Goal: Information Seeking & Learning: Learn about a topic

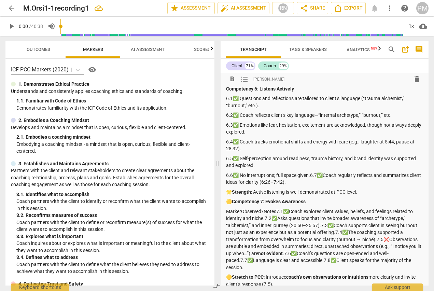
scroll to position [307, 0]
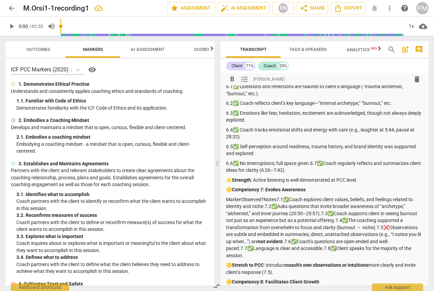
click at [310, 161] on p "6.6✅ No interruptions; full space given.6.7✅Coach regularly reflects and summar…" at bounding box center [324, 167] width 197 height 14
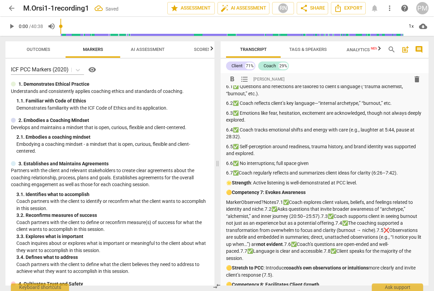
click at [227, 183] on p "🌟 Strength : Active listening is well-demonstrated at PCC level." at bounding box center [324, 182] width 197 height 7
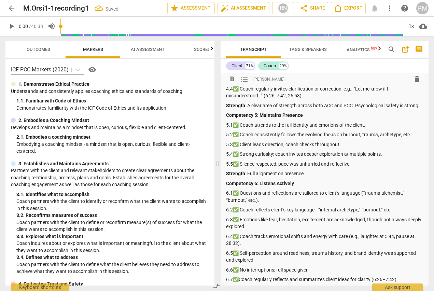
scroll to position [205, 0]
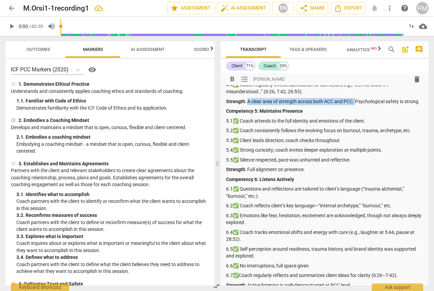
drag, startPoint x: 247, startPoint y: 100, endPoint x: 355, endPoint y: 99, distance: 107.8
click at [355, 99] on p "Strength : A clear area of strength across both ACC and PCC. Psychological safe…" at bounding box center [324, 101] width 197 height 7
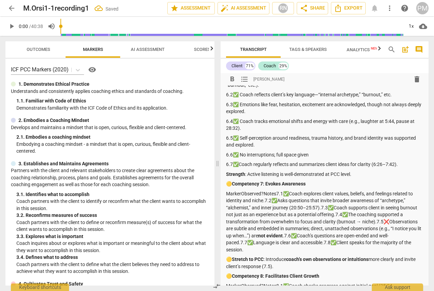
scroll to position [341, 0]
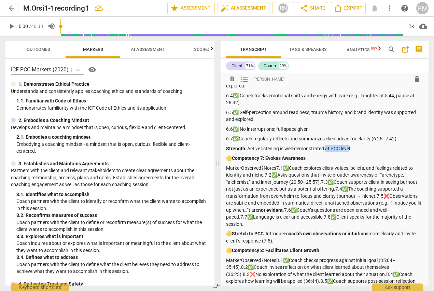
drag, startPoint x: 326, startPoint y: 147, endPoint x: 350, endPoint y: 146, distance: 24.9
click at [350, 146] on p "Strength : Active listening is well-demonstrated at PCC level." at bounding box center [324, 148] width 197 height 7
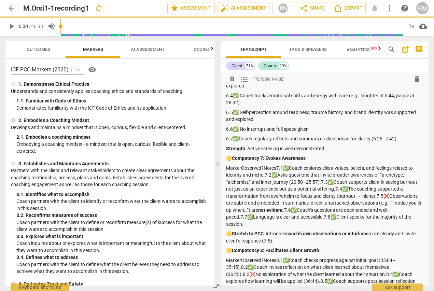
click at [228, 158] on p "🟡 Competency 7: Evokes Awareness" at bounding box center [324, 158] width 197 height 7
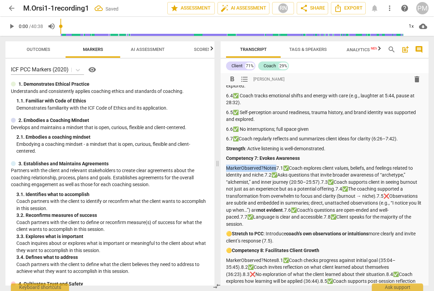
drag, startPoint x: 226, startPoint y: 167, endPoint x: 275, endPoint y: 166, distance: 49.5
click at [275, 166] on p "MarkerObserved?Notes7.1✅Coach explores client values, beliefs, and feelings rel…" at bounding box center [324, 195] width 197 height 63
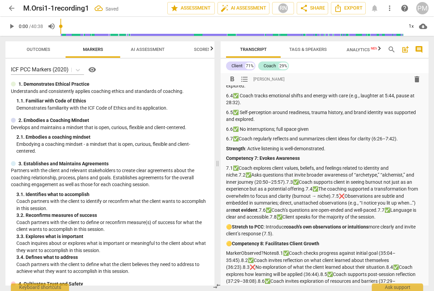
click at [239, 173] on p "7.1✅Coach explores client values, beliefs, and feelings related to identity and…" at bounding box center [324, 192] width 197 height 56
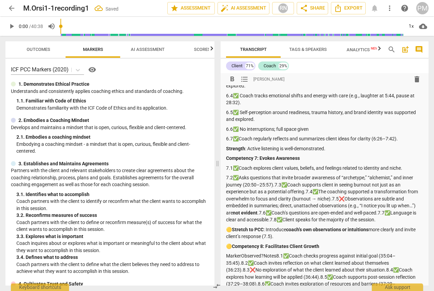
click at [274, 185] on p "7.2✅Asks questions that invite broader awareness of “archetype,” “alchemist,” a…" at bounding box center [324, 198] width 197 height 49
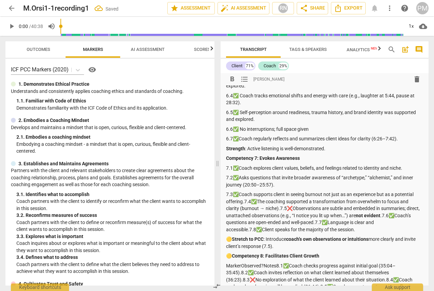
click at [244, 200] on p "7.3✅Coach supports client in seeing burnout not just as an experience but as a …" at bounding box center [324, 212] width 197 height 42
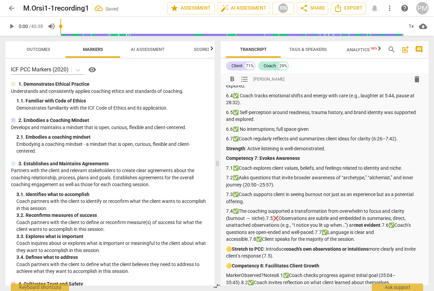
click at [266, 218] on p "7.4✅The coaching supported a transformation from overwhelm to focus and clarity…" at bounding box center [324, 224] width 197 height 35
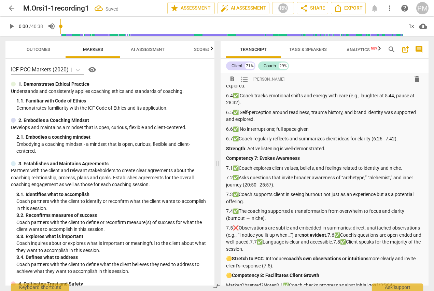
click at [357, 234] on p "7.5❌Observations are subtle and embedded in summaries; direct, unattached obser…" at bounding box center [324, 238] width 197 height 28
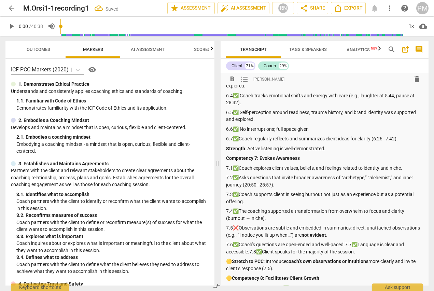
click at [346, 243] on p "7.6✅Coach’s questions are open-ended and well-paced.7.7✅Language is clear and a…" at bounding box center [324, 248] width 197 height 14
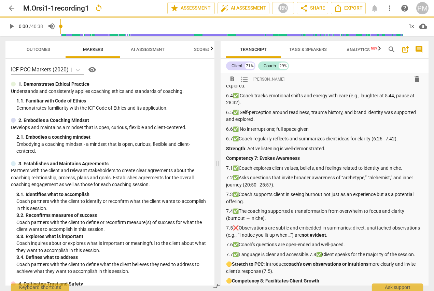
click at [310, 253] on p "7.7✅Language is clear and accessible.7.8✅Client speaks for the majority of the …" at bounding box center [324, 254] width 197 height 7
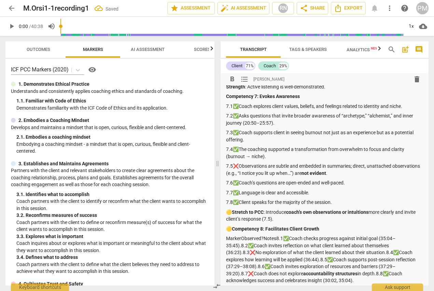
scroll to position [409, 0]
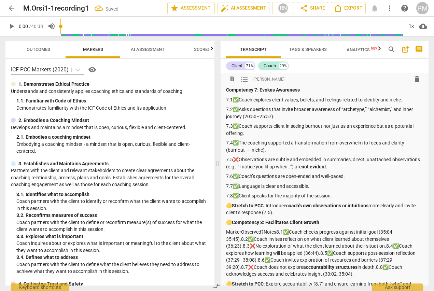
drag, startPoint x: 225, startPoint y: 204, endPoint x: 238, endPoint y: 205, distance: 13.0
click at [238, 205] on div "format_bold format_list_bulleted [PERSON_NAME] delete Summary: Q1: Ethics Obser…" at bounding box center [324, 94] width 208 height 860
click at [227, 206] on p "🟡 Stretch to PCC : Introduce coach’s own observations or intuitions more clearl…" at bounding box center [324, 209] width 197 height 14
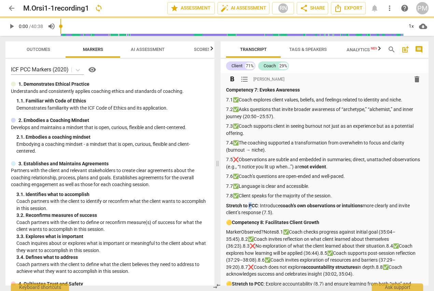
click at [250, 204] on strong "Stretch to PCC" at bounding box center [242, 205] width 32 height 5
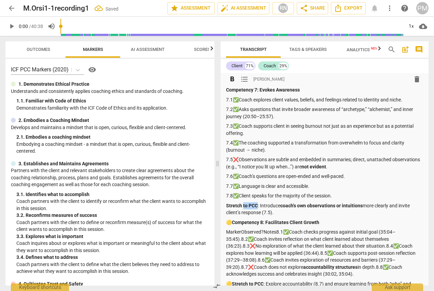
drag, startPoint x: 242, startPoint y: 205, endPoint x: 258, endPoint y: 205, distance: 15.4
click at [258, 205] on p "Stretch to PCC : Introduce coach’s own observations or intuitions more clearly …" at bounding box center [324, 209] width 197 height 14
drag, startPoint x: 267, startPoint y: 205, endPoint x: 355, endPoint y: 207, distance: 88.1
click at [355, 207] on p "Stretch : Introduce coach’s own observations or intuitions more clearly and inv…" at bounding box center [324, 209] width 197 height 14
click at [352, 211] on p "Stretch : Introduce coach’s own observations or intuitions more clearly and inv…" at bounding box center [324, 209] width 197 height 14
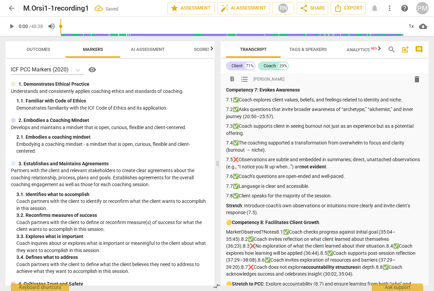
click at [226, 220] on p "🟡 Competency 8: Facilitates Client Growth" at bounding box center [324, 222] width 197 height 7
drag, startPoint x: 226, startPoint y: 231, endPoint x: 276, endPoint y: 231, distance: 50.2
click at [276, 231] on p "MarkerObserved?Notes8.1✅Coach checks progress against initial goal (35:04–35:45…" at bounding box center [324, 252] width 197 height 49
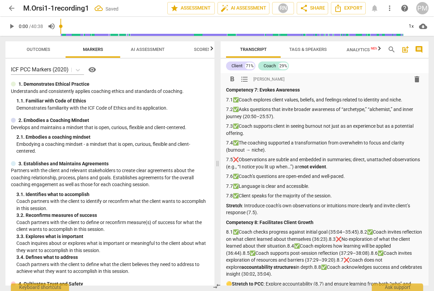
click at [233, 99] on p "7.1✅Coach explores client values, beliefs, and feelings related to identity and…" at bounding box center [324, 99] width 197 height 7
click at [234, 109] on p "7.2✅Asks questions that invite broader awareness of “archetype,” “alchemist,” a…" at bounding box center [324, 113] width 197 height 14
drag, startPoint x: 234, startPoint y: 107, endPoint x: 238, endPoint y: 109, distance: 5.0
click at [238, 109] on p "7.2✅Asks questions that invite broader awareness of “archetype,” “alchemist,” a…" at bounding box center [324, 113] width 197 height 14
copy p "✅"
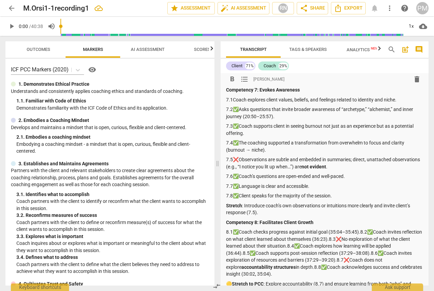
click at [232, 99] on p "7.1Coach explores client values, beliefs, and feelings related to identity and …" at bounding box center [324, 99] width 197 height 7
click at [240, 108] on p "7.2✅Asks questions that invite broader awareness of “archetype,” “alchemist,” a…" at bounding box center [324, 113] width 197 height 14
click at [239, 126] on p "7.3✅Coach supports client in seeing burnout not just as an experience but as a …" at bounding box center [324, 129] width 197 height 14
click at [240, 141] on p "7.4✅The coaching supported a transformation from overwhelm to focus and clarity…" at bounding box center [324, 146] width 197 height 14
click at [239, 160] on p "7.5❌Observations are subtle and embedded in summaries; direct, unattached obser…" at bounding box center [324, 163] width 197 height 14
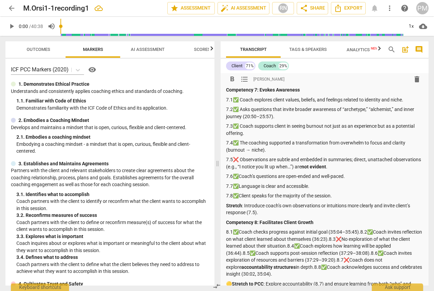
click at [239, 174] on p "7.6✅Coach’s questions are open-ended and well-paced." at bounding box center [324, 176] width 197 height 7
click at [239, 185] on p "7.7✅Language is clear and accessible." at bounding box center [324, 186] width 197 height 7
click at [240, 194] on p "7.8✅Client speaks for the majority of the session." at bounding box center [324, 195] width 197 height 7
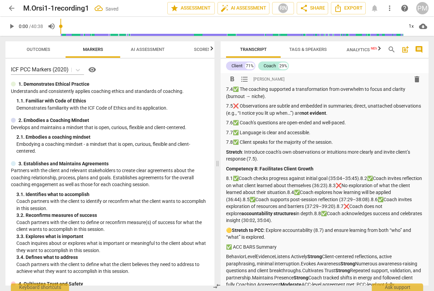
scroll to position [478, 0]
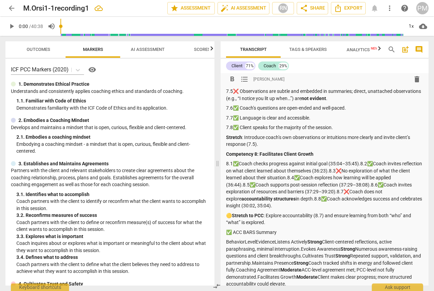
click at [362, 162] on p "8.1✅Coach checks progress against initial goal (35:04–35:45).8.2✅Coach invites …" at bounding box center [324, 184] width 197 height 49
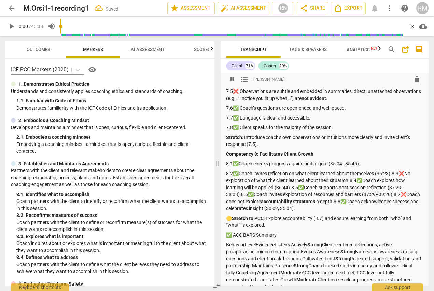
click at [393, 174] on p "8.2✅Coach invites reflection on what client learned about themselves (36:23).8.…" at bounding box center [324, 191] width 197 height 42
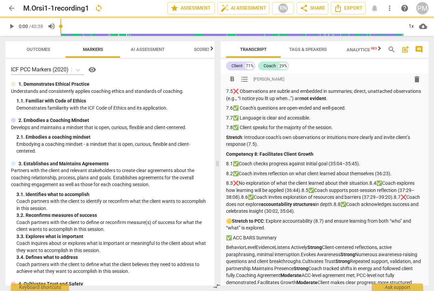
click at [370, 182] on p "8.3❌No exploration of what the client learned about their situation.8.4✅Coach e…" at bounding box center [324, 196] width 197 height 35
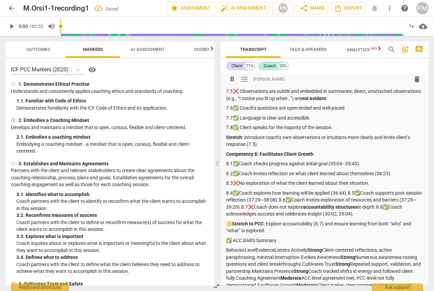
click at [350, 193] on p "8.4✅Coach explores how learning will be applied (36:44).8.5✅Coach supports post…" at bounding box center [324, 203] width 197 height 28
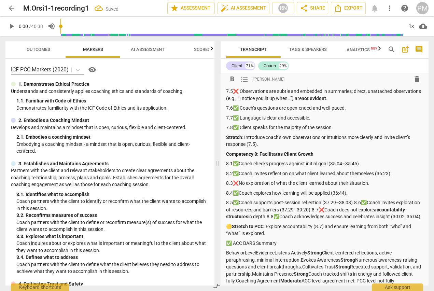
click at [355, 200] on p "8.5✅Coach supports post-session reflection (37:29–38:08).8.6✅Coach invites expl…" at bounding box center [324, 209] width 197 height 21
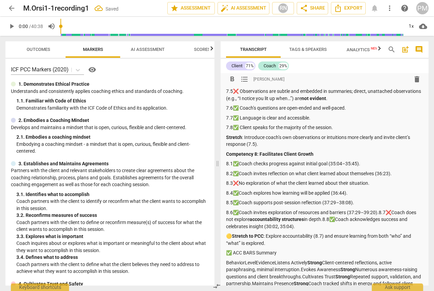
click at [379, 212] on p "8.6✅Coach invites exploration of resources and barriers (37:29–39:20).8.7❌Coach…" at bounding box center [324, 219] width 197 height 21
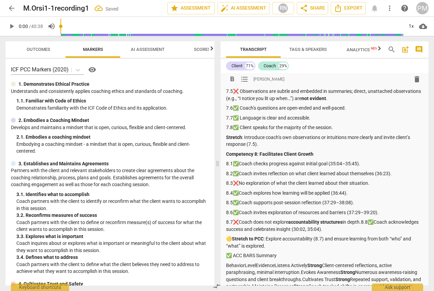
click at [363, 221] on p "8.7❌Coach does not explore accountability structures in depth.8.8✅Coach acknowl…" at bounding box center [324, 225] width 197 height 14
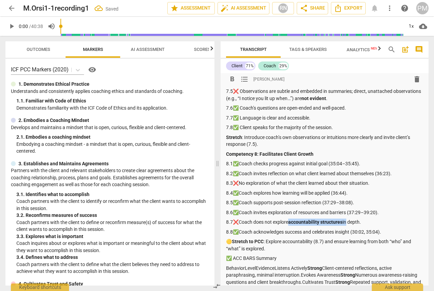
drag, startPoint x: 290, startPoint y: 221, endPoint x: 344, endPoint y: 220, distance: 53.9
click at [346, 221] on p "8.7❌Coach does not explore accountability structures in depth." at bounding box center [324, 221] width 197 height 7
click at [268, 233] on p "8.8✅Coach acknowledges success and celebrates insight (30:02, 35:04)." at bounding box center [324, 231] width 197 height 7
click at [228, 241] on p "🟡 Stretch to PCC : Explore accountability (8.7) and ensure learning from both “…" at bounding box center [324, 245] width 197 height 14
drag, startPoint x: 242, startPoint y: 241, endPoint x: 259, endPoint y: 241, distance: 17.1
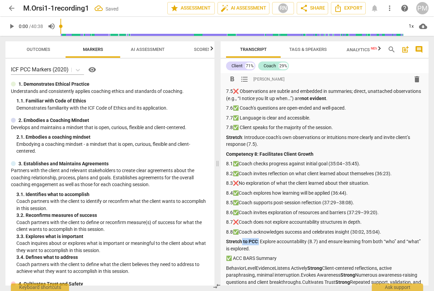
click at [259, 241] on p "Stretch to PCC : Explore accountability (8.7) and ensure learning from both “wh…" at bounding box center [324, 245] width 197 height 14
drag, startPoint x: 227, startPoint y: 258, endPoint x: 281, endPoint y: 259, distance: 54.3
click at [281, 259] on p "✅ ACC BARS Summary" at bounding box center [324, 258] width 197 height 7
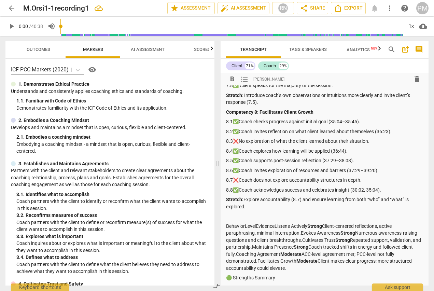
scroll to position [546, 0]
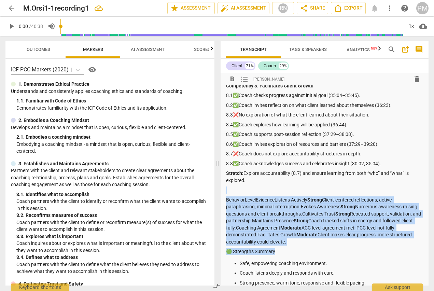
drag, startPoint x: 229, startPoint y: 191, endPoint x: 280, endPoint y: 247, distance: 76.0
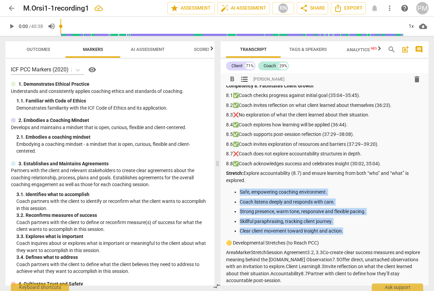
drag, startPoint x: 238, startPoint y: 192, endPoint x: 357, endPoint y: 230, distance: 124.3
click at [357, 230] on ul "Safe, empowering coaching environment. Coach listens deeply and responds with c…" at bounding box center [324, 211] width 197 height 46
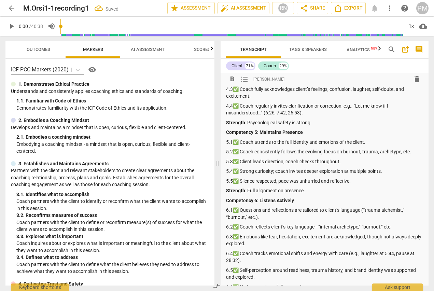
scroll to position [0, 0]
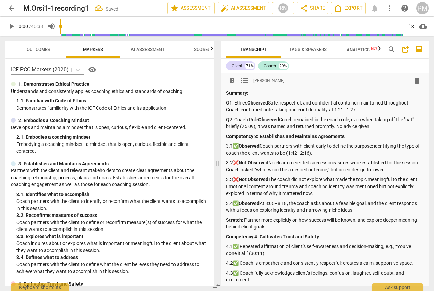
click at [254, 93] on p "Summary:" at bounding box center [324, 92] width 197 height 7
click at [381, 127] on p "Q2: Coach Role Observed Coach remained in the coach role, even when taking off …" at bounding box center [324, 123] width 197 height 14
click at [275, 96] on p "Summary:" at bounding box center [324, 92] width 197 height 7
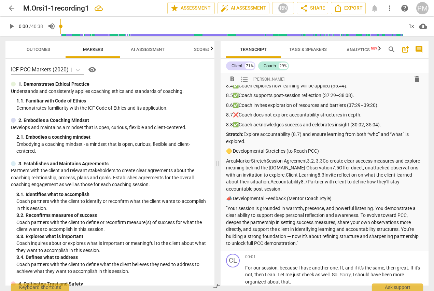
scroll to position [614, 0]
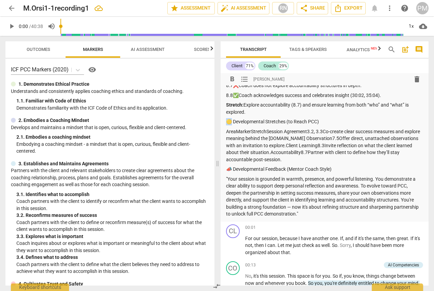
drag, startPoint x: 227, startPoint y: 121, endPoint x: 232, endPoint y: 121, distance: 5.5
click at [232, 121] on p "🟡 Developmental Stretches (to Reach PCC)" at bounding box center [324, 121] width 197 height 7
drag, startPoint x: 280, startPoint y: 121, endPoint x: 313, endPoint y: 122, distance: 32.8
click at [313, 122] on p "Developmental Stretches (to Reach PCC)" at bounding box center [324, 121] width 197 height 7
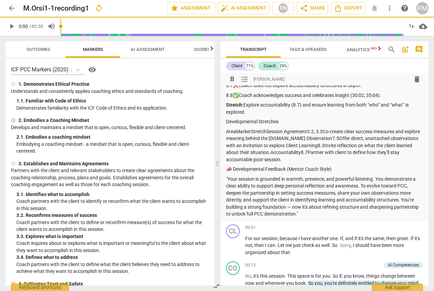
click at [250, 112] on p "Stretch: Explore accountability (8.7) and ensure learning from both “who” and “…" at bounding box center [324, 108] width 197 height 14
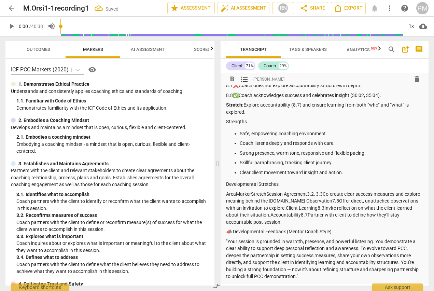
click at [234, 192] on p "AreaMarkerStretchSession Agreement3.2, 3.3Co-create clear success measures and …" at bounding box center [324, 207] width 197 height 35
drag, startPoint x: 226, startPoint y: 194, endPoint x: 266, endPoint y: 193, distance: 39.6
click at [266, 193] on p "AreaMarkerStretchSession Agreement3.2, 3.3Co-create clear success measures and …" at bounding box center [324, 207] width 197 height 35
click at [267, 193] on p "Session Agreement3.2, 3.3Co-create clear success measures and explore meaning b…" at bounding box center [324, 207] width 197 height 35
click at [291, 200] on p "Session Agreement 3.2, 3.3Co-create clear success measures and explore meaning …" at bounding box center [324, 207] width 197 height 35
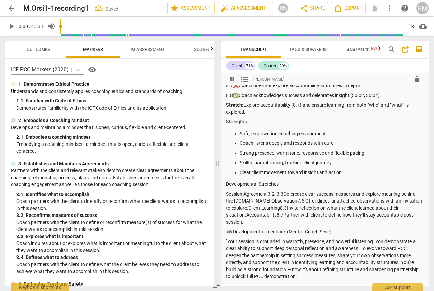
click at [285, 200] on p "Session Agreement 3.2, 3.3Co-create clear success measures and explore meaning …" at bounding box center [324, 207] width 197 height 35
click at [245, 200] on p "Session Agreement 3.2, 3.3Co-create clear success measures and explore meaning …" at bounding box center [324, 207] width 197 height 35
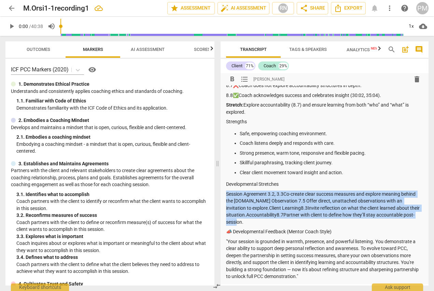
drag, startPoint x: 226, startPoint y: 193, endPoint x: 411, endPoint y: 219, distance: 187.4
click at [411, 219] on p "Session Agreement 3.2, 3.3Co-create clear success measures and explore meaning …" at bounding box center [324, 207] width 197 height 35
click at [244, 79] on span "format_list_bulleted" at bounding box center [244, 79] width 8 height 8
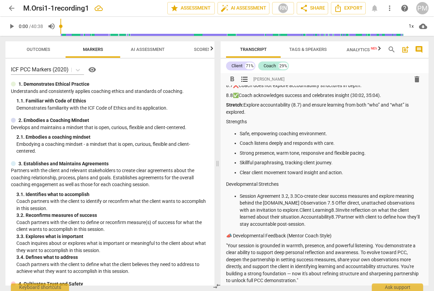
click at [283, 204] on p "Session Agreement 3.2, 3.3Co-create clear success measures and explore meaning …" at bounding box center [332, 209] width 184 height 35
click at [297, 194] on p "Session Agreement 3.2, 3.3Co-create clear success measures and explore meaning …" at bounding box center [332, 209] width 184 height 35
click at [274, 202] on p "Session Agreement 3.2, 3.3 Co-create clear success measures and explore meaning…" at bounding box center [332, 209] width 184 height 35
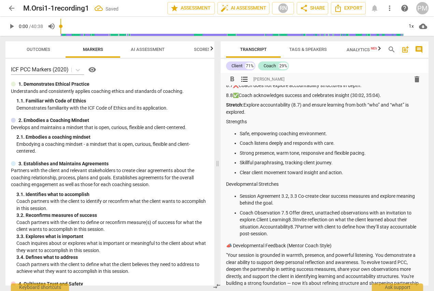
click at [256, 219] on p "Coach Observation 7.5 Offer direct, unattached observations with an invitation …" at bounding box center [332, 223] width 184 height 28
click at [257, 220] on p "Coach Observation 7.5 Offer direct, unattached observations with an invitation …" at bounding box center [332, 223] width 184 height 28
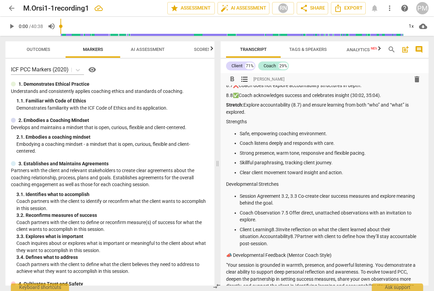
click at [272, 228] on p "Client Learning8.3Invite reflection on what the client learned about their situ…" at bounding box center [332, 236] width 184 height 21
click at [278, 229] on p "Client Learning 8.3Invite reflection on what the client learned about their sit…" at bounding box center [332, 236] width 184 height 21
click at [261, 235] on p "Client Learning 8.3 Invite reflection on what the client learned about their si…" at bounding box center [332, 236] width 184 height 21
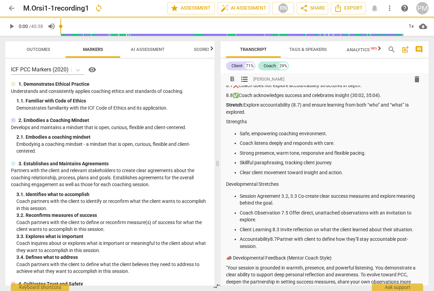
click at [270, 238] on p "Accountability8.7Partner with client to define how they’ll stay accountable pos…" at bounding box center [332, 242] width 184 height 14
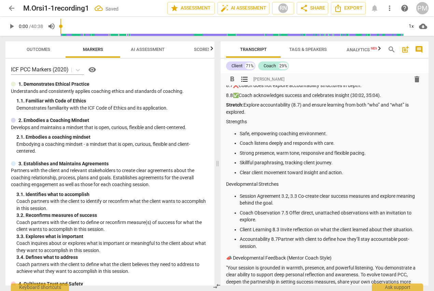
click at [278, 237] on p "Accountability 8.7Partner with client to define how they’ll stay accountable po…" at bounding box center [332, 242] width 184 height 14
drag, startPoint x: 226, startPoint y: 259, endPoint x: 344, endPoint y: 256, distance: 117.4
click at [344, 256] on p "📣 Developmental Feedback (Mentor Coach Style)" at bounding box center [324, 257] width 197 height 7
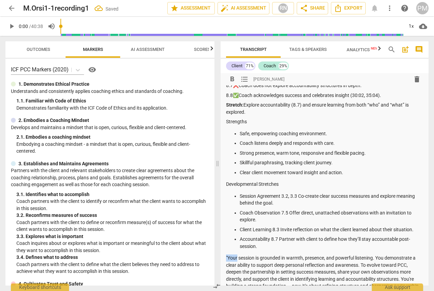
drag, startPoint x: 226, startPoint y: 257, endPoint x: 237, endPoint y: 256, distance: 11.3
click at [237, 256] on p ""Your session is grounded in warmth, presence, and powerful listening. You demo…" at bounding box center [324, 275] width 197 height 42
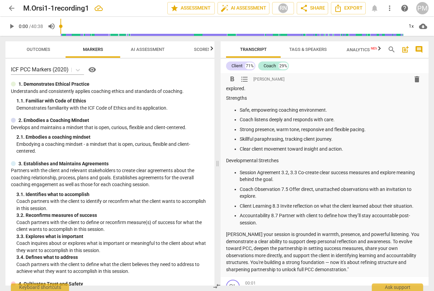
scroll to position [648, 0]
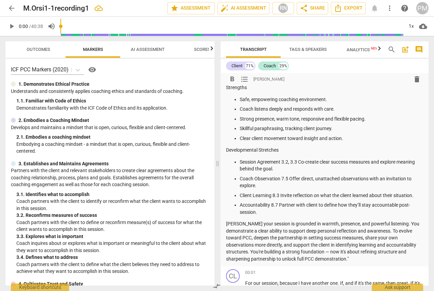
click at [364, 260] on p "[PERSON_NAME] your session is grounded in warmth, presence, and powerful listen…" at bounding box center [324, 241] width 197 height 42
click at [288, 12] on span "RN" at bounding box center [283, 8] width 16 height 10
click at [375, 92] on div at bounding box center [217, 145] width 434 height 291
click at [322, 11] on span "share Share" at bounding box center [312, 8] width 25 height 8
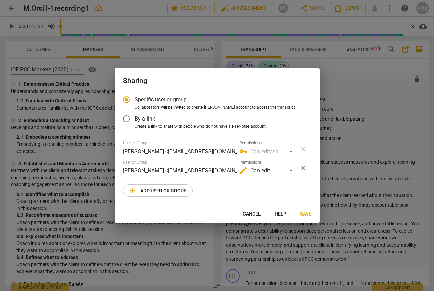
click at [308, 214] on span "Save" at bounding box center [305, 214] width 11 height 7
radio input "false"
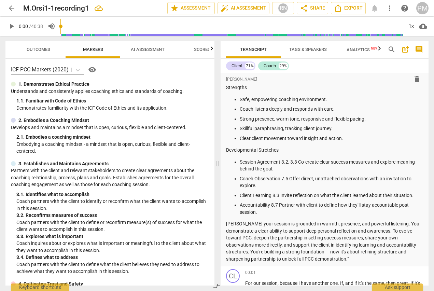
click at [10, 8] on span "arrow_back" at bounding box center [12, 8] width 8 height 8
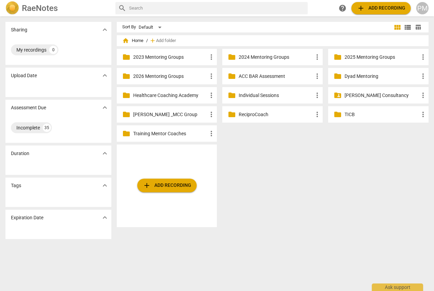
click at [157, 96] on p "Healthcare Coaching Academy" at bounding box center [170, 95] width 74 height 7
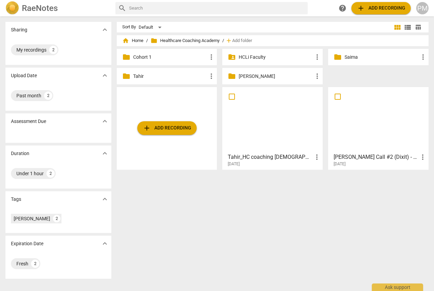
click at [276, 125] on div at bounding box center [273, 119] width 96 height 60
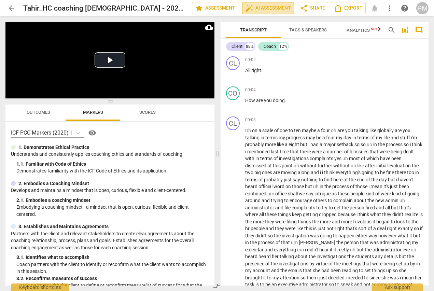
click at [273, 9] on span "auto_fix_high AI Assessment" at bounding box center [268, 8] width 46 height 8
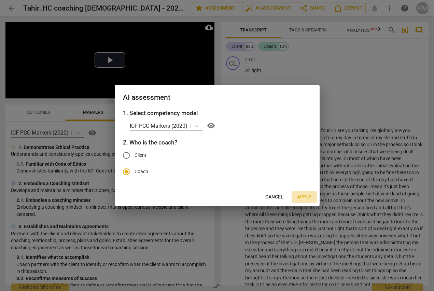
click at [304, 196] on span "Apply" at bounding box center [304, 196] width 14 height 7
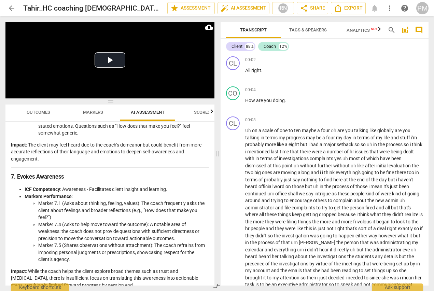
scroll to position [730, 0]
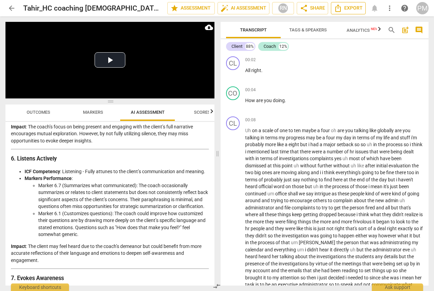
click at [350, 8] on span "Export" at bounding box center [348, 8] width 29 height 8
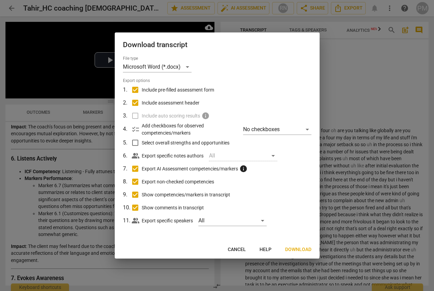
click at [303, 246] on button "Download" at bounding box center [297, 249] width 37 height 12
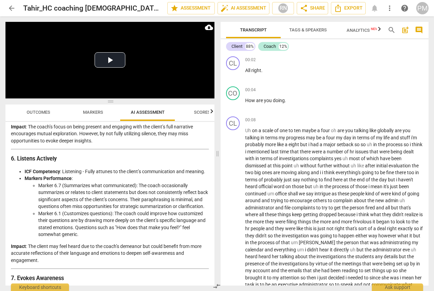
click at [404, 29] on span "post_add" at bounding box center [405, 30] width 8 height 8
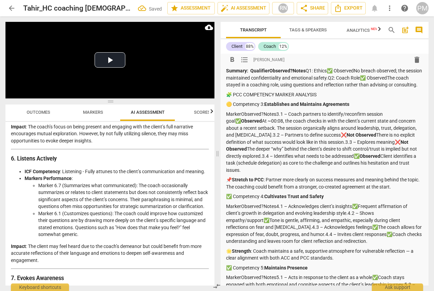
scroll to position [0, 0]
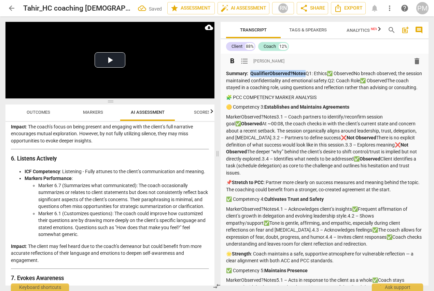
drag, startPoint x: 251, startPoint y: 74, endPoint x: 304, endPoint y: 74, distance: 52.2
click at [304, 74] on p "Summary: QualifierObserved?Notes Q1: Ethics✅ ObservedNo breach observed; the se…" at bounding box center [324, 80] width 197 height 21
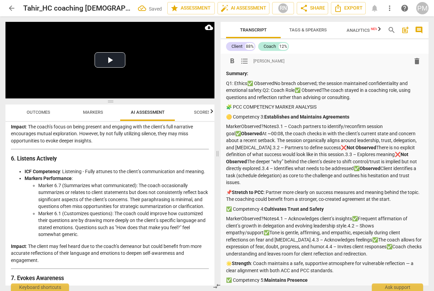
click at [275, 83] on p "Q1: Ethics✅ ObservedNo breach observed; the session maintained confidentiality …" at bounding box center [324, 90] width 197 height 21
click at [263, 89] on p "Q1: Ethics✅ Observed No breach observed; the session maintained confidentiality…" at bounding box center [324, 90] width 197 height 21
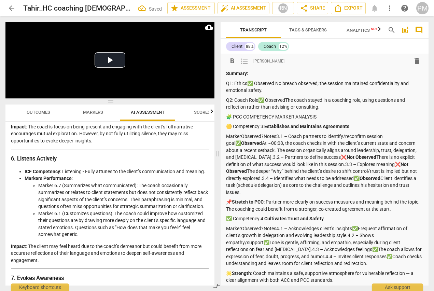
click at [287, 99] on p "Q2: Coach Role✅ ObservedThe coach stayed in a coaching role, using questions an…" at bounding box center [324, 104] width 197 height 14
drag, startPoint x: 227, startPoint y: 117, endPoint x: 335, endPoint y: 119, distance: 107.8
click at [335, 119] on p "🧩 PCC COMPETENCY MARKER ANALYSIS" at bounding box center [324, 116] width 197 height 7
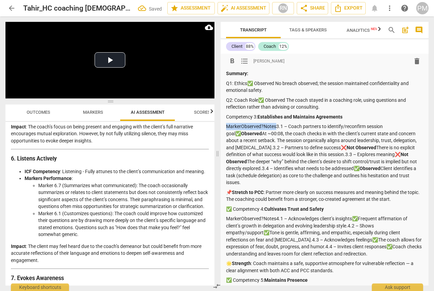
drag, startPoint x: 227, startPoint y: 127, endPoint x: 277, endPoint y: 125, distance: 49.9
click at [277, 125] on p "MarkerObserved?Notes3.1 – Coach partners to identify/reconfirm session goal✅ Ob…" at bounding box center [324, 154] width 197 height 63
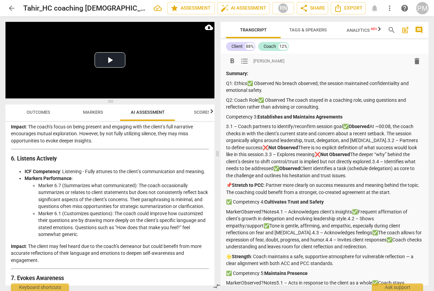
click at [345, 126] on p "3.1 – Coach partners to identify/reconfirm session goal✅ Observed At ~00:08, th…" at bounding box center [324, 151] width 197 height 56
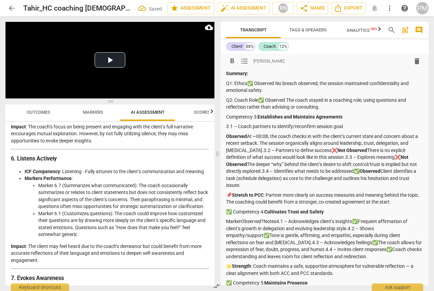
click at [348, 126] on p "3.1 – Coach partners to identify/reconfirm session goal" at bounding box center [324, 126] width 197 height 7
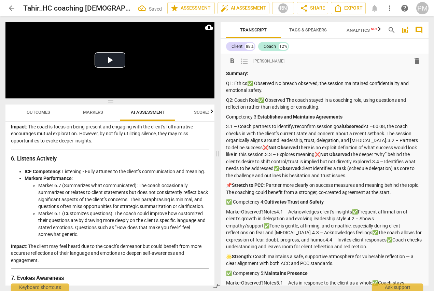
click at [380, 140] on p "3.1 – Coach partners to identify/reconfirm session goal Observed At ~00:08, the…" at bounding box center [324, 151] width 197 height 56
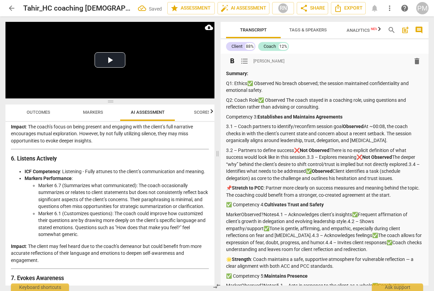
click at [332, 150] on p "3.2 – Partners to define success❌ Not Observed There is no explicit definition …" at bounding box center [324, 164] width 197 height 35
click at [309, 157] on p "3.2 – Partners to define success❌ Not Observed There is no explicit definition …" at bounding box center [324, 164] width 197 height 35
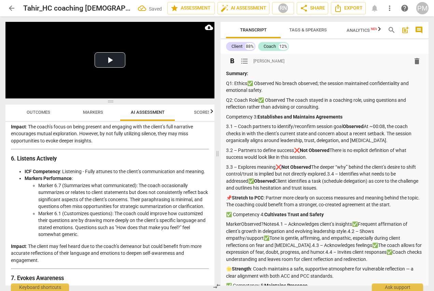
click at [313, 165] on p "3.3 – Explores meaning❌ Not Observed The deeper “why” behind the client’s desir…" at bounding box center [324, 177] width 197 height 28
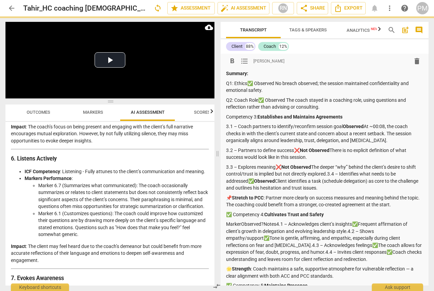
click at [337, 172] on p "3.3 – Explores meaning❌ Not Observed The deeper “why” behind the client’s desir…" at bounding box center [324, 177] width 197 height 28
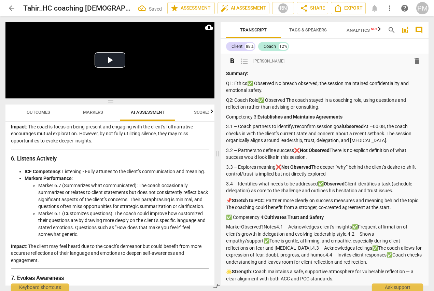
click at [348, 184] on p "3.4 – Identifies what needs to be addressed✅ Observed Client identifies a task …" at bounding box center [324, 187] width 197 height 14
click at [226, 200] on p "📌 Stretch to PCC : Partner more clearly on success measures and meaning behind …" at bounding box center [324, 204] width 197 height 14
drag, startPoint x: 243, startPoint y: 199, endPoint x: 256, endPoint y: 201, distance: 13.9
click at [256, 201] on strong "Stretch to PCC" at bounding box center [242, 200] width 32 height 5
click at [227, 216] on p "✅ Competency 4: Cultivates Trust and Safety" at bounding box center [324, 217] width 197 height 7
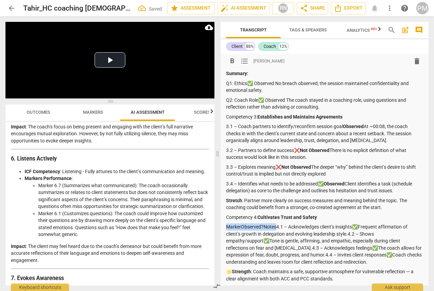
drag, startPoint x: 226, startPoint y: 226, endPoint x: 276, endPoint y: 226, distance: 49.8
click at [276, 226] on p "MarkerObserved?Notes4.1 – Acknowledges client’s insights✅Frequent affirmation o…" at bounding box center [324, 244] width 197 height 42
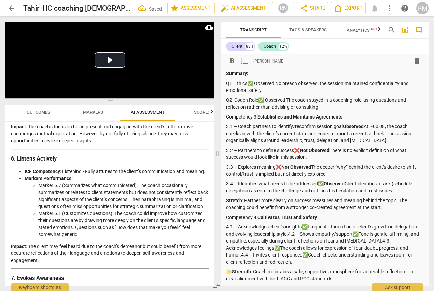
click at [310, 227] on p "4.1 – Acknowledges client’s insights✅Frequent affirmation of client’s growth in…" at bounding box center [324, 244] width 197 height 42
click at [312, 233] on p "4.1 – Acknowledges client’s insights✅ Frequent affirmation of client’s growth i…" at bounding box center [324, 244] width 197 height 42
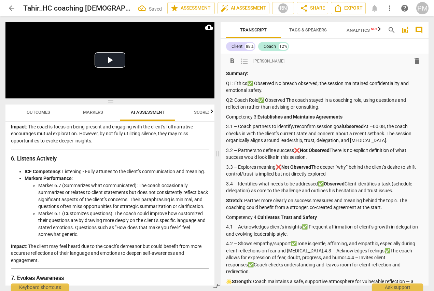
click at [299, 244] on p "4.2 – Shows empathy/support✅Tone is gentle, affirming, and empathic, especially…" at bounding box center [324, 257] width 197 height 35
click at [297, 244] on p "4.2 – Shows empathy/support✅Tone is gentle, affirming, and empathic, especially…" at bounding box center [324, 257] width 197 height 35
click at [318, 249] on p "4.2 – Shows empathy/support✅ Tone is gentle, affirming, and empathic, especiall…" at bounding box center [324, 257] width 197 height 35
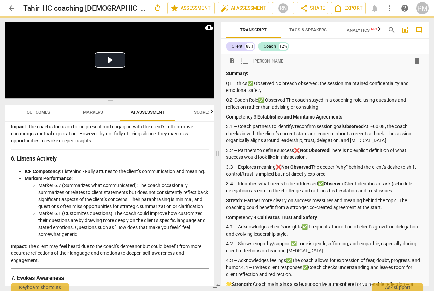
click at [294, 260] on p "4.3 – Acknowledges feelings✅The coach allows for expression of fear, doubt, pro…" at bounding box center [324, 267] width 197 height 21
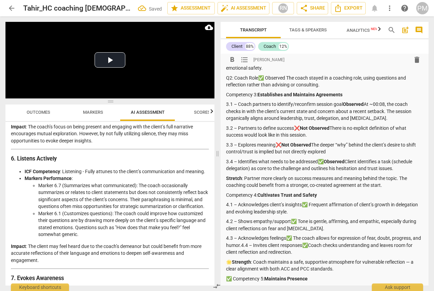
scroll to position [34, 0]
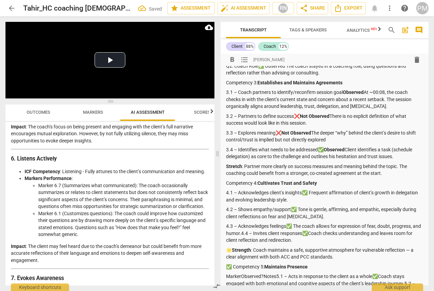
click at [250, 233] on p "4.3 – Acknowledges feelings✅ The coach allows for expression of fear, doubt, pr…" at bounding box center [324, 232] width 197 height 21
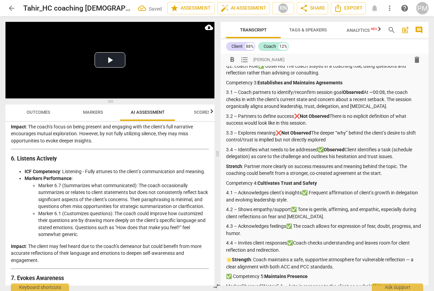
click at [295, 240] on p "4.4 – Invites client responses✅Coach checks understanding and leaves room for c…" at bounding box center [324, 246] width 197 height 14
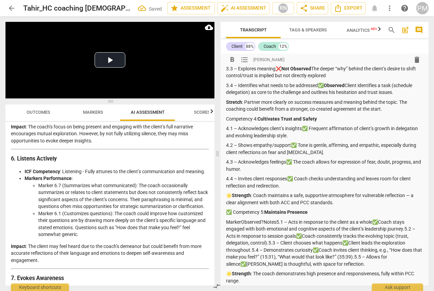
scroll to position [102, 0]
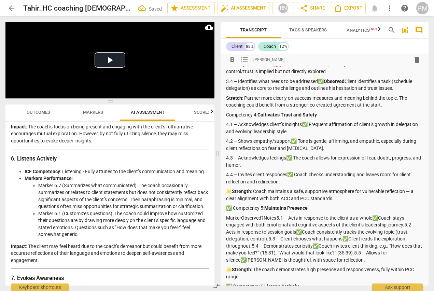
click at [227, 191] on p "🌟 Strength : Coach maintains a safe, supportive atmosphere for vulnerable refle…" at bounding box center [324, 195] width 197 height 14
drag, startPoint x: 270, startPoint y: 198, endPoint x: 310, endPoint y: 199, distance: 40.3
click at [310, 199] on p "Strength : Coach maintains a safe, supportive atmosphere for vulnerable reflect…" at bounding box center [324, 195] width 197 height 14
drag, startPoint x: 227, startPoint y: 206, endPoint x: 234, endPoint y: 206, distance: 6.8
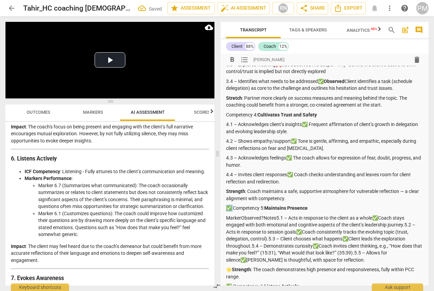
click at [234, 206] on p "✅ Competency 5: Maintains Presence" at bounding box center [324, 207] width 197 height 7
drag, startPoint x: 226, startPoint y: 218, endPoint x: 273, endPoint y: 217, distance: 46.4
click at [275, 217] on p "MarkerObserved?Notes5.1 – Acts in response to the client as a whole✅Coach stays…" at bounding box center [324, 238] width 197 height 49
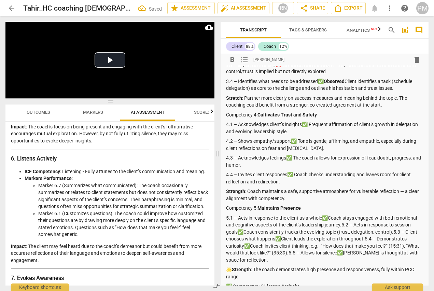
click at [332, 217] on p "5.1 – Acts in response to the client as a whole✅Coach stays engaged with both e…" at bounding box center [324, 238] width 197 height 49
click at [330, 217] on p "5.1 – Acts in response to the client as a whole✅Coach stays engaged with both e…" at bounding box center [324, 238] width 197 height 49
click at [366, 222] on p "5.1 – Acts in response to the client as a whole✅ Coach stays engaged with both …" at bounding box center [324, 238] width 197 height 49
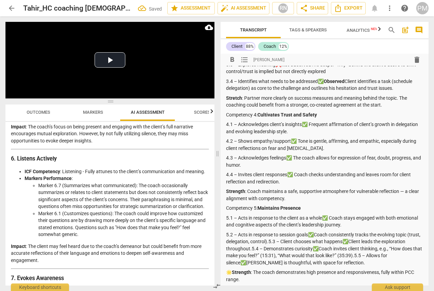
click at [317, 233] on p "5.2 – Acts in response to session goals✅Coach consistently tracks the evolving …" at bounding box center [324, 248] width 197 height 35
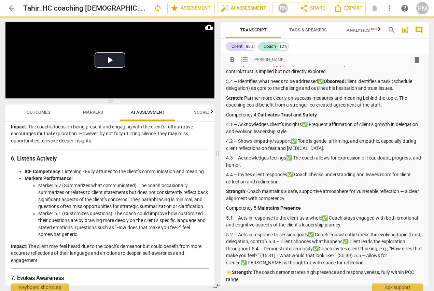
click at [283, 242] on p "5.2 – Acts in response to session goals✅ Coach consistently tracks the evolving…" at bounding box center [324, 248] width 197 height 35
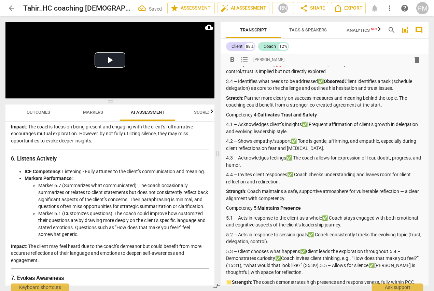
click at [307, 250] on p "5.3 – Client chooses what happens✅Client leads the exploration throughout.5.4 –…" at bounding box center [324, 262] width 197 height 28
click at [391, 250] on p "5.3 – Client chooses what happens✅ Client leads the exploration throughout.5.4 …" at bounding box center [324, 262] width 197 height 28
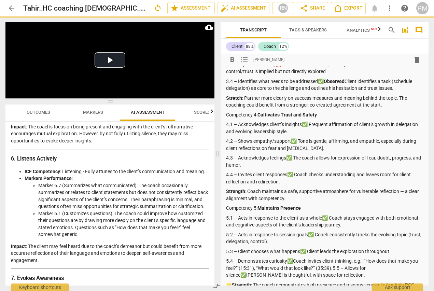
click at [294, 261] on p "5.4 – Demonstrates curiosity✅Coach invites client thinking, e.g., “How does tha…" at bounding box center [324, 267] width 197 height 21
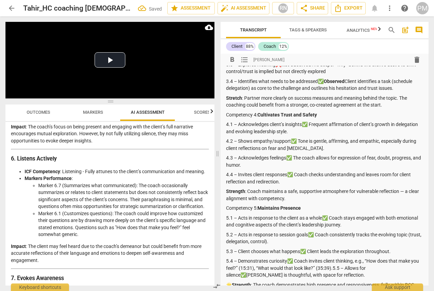
click at [343, 267] on p "5.4 – Demonstrates curiosity✅ Coach invites client thinking, e.g., “How does th…" at bounding box center [324, 267] width 197 height 21
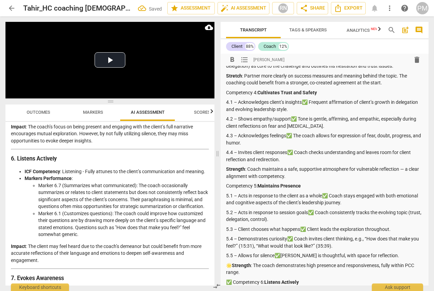
scroll to position [171, 0]
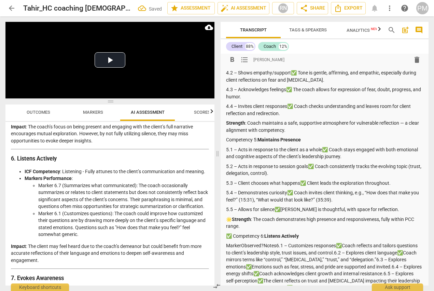
click at [283, 209] on p "5.5 – Allows for silence✅[PERSON_NAME] is thoughtful, with space for reflection." at bounding box center [324, 209] width 197 height 7
click at [228, 218] on p "🌟 Strength : The coach demonstrates high presence and responsiveness, fully wit…" at bounding box center [324, 223] width 197 height 14
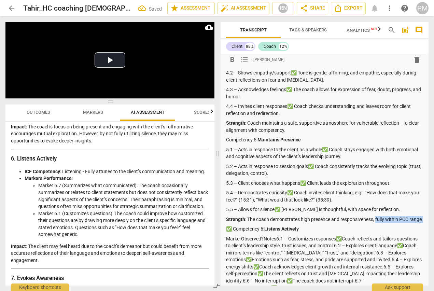
drag, startPoint x: 376, startPoint y: 219, endPoint x: 382, endPoint y: 223, distance: 7.5
click at [382, 223] on p "Strength : The coach demonstrates high presence and responsiveness, fully withi…" at bounding box center [324, 219] width 197 height 7
click at [226, 228] on p "✅ Competency 6: Listens Actively" at bounding box center [324, 228] width 197 height 7
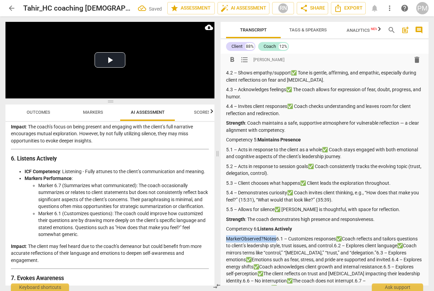
drag, startPoint x: 226, startPoint y: 238, endPoint x: 275, endPoint y: 237, distance: 48.8
click at [275, 237] on p "MarkerObserved?Notes6.1 – Customizes responses✅Coach reflects and tailors quest…" at bounding box center [324, 266] width 197 height 63
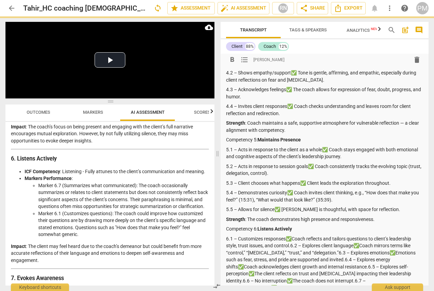
click at [294, 237] on p "6.1 – Customizes responses✅Coach reflects and tailors questions to client’s lea…" at bounding box center [324, 266] width 197 height 63
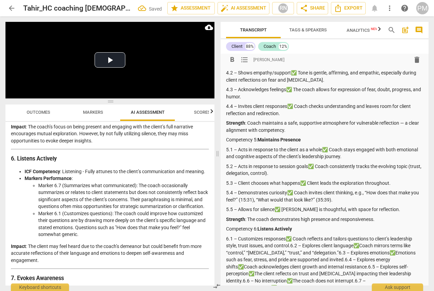
click at [290, 245] on p "6.1 – Customizes responses✅ Coach reflects and tailors questions to client’s le…" at bounding box center [324, 266] width 197 height 63
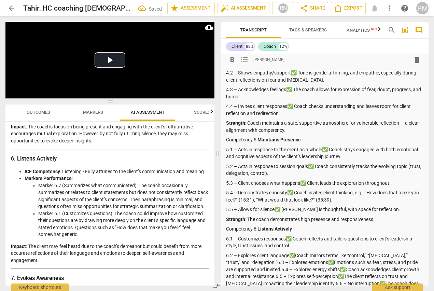
click at [296, 255] on p "6.2 – Explores client language✅Coach mirrors terms like “control,” “[MEDICAL_DA…" at bounding box center [324, 276] width 197 height 49
click at [262, 261] on p "6.2 – Explores client language✅ Coach mirrors terms like “control,” “[MEDICAL_D…" at bounding box center [324, 276] width 197 height 49
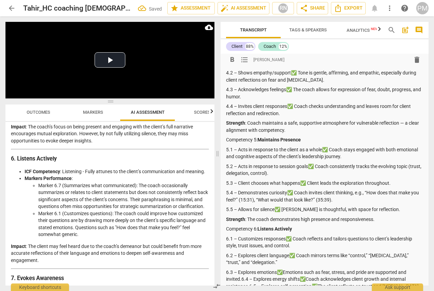
click at [284, 271] on p "6.3 – Explores emotions✅Emotions such as fear, stress, and pride are supported …" at bounding box center [324, 290] width 197 height 42
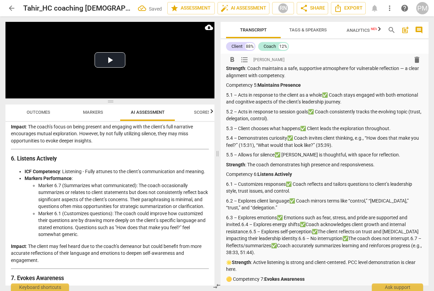
scroll to position [239, 0]
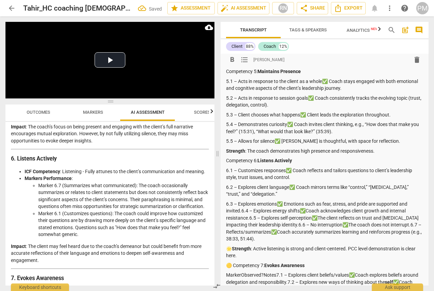
click at [242, 212] on p "6.3 – Explores emotions✅ Emotions such as fear, stress, and pride are supported…" at bounding box center [324, 221] width 197 height 42
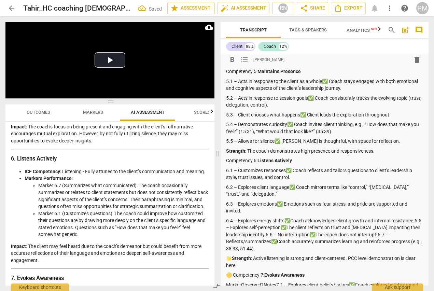
click at [291, 219] on p "6.4 – Explores energy shifts✅Coach acknowledges client growth and internal resi…" at bounding box center [324, 234] width 197 height 35
click at [249, 226] on p "6.4 – Explores energy shifts✅ Coach acknowledges client growth and internal res…" at bounding box center [324, 234] width 197 height 35
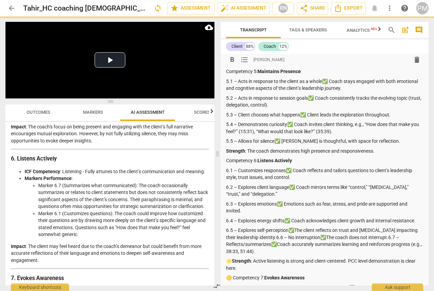
click at [296, 229] on p "6.5 – Explores self-perception✅The client reflects on trust and [MEDICAL_DATA] …" at bounding box center [324, 241] width 197 height 28
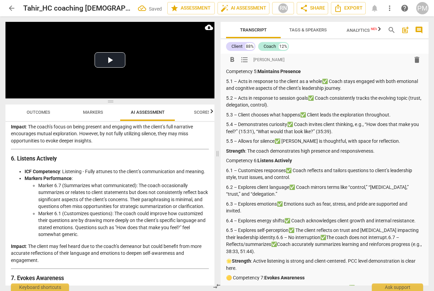
click at [278, 237] on p "6.5 – Explores self-perception✅ The client reflects on trust and [MEDICAL_DATA]…" at bounding box center [324, 241] width 197 height 28
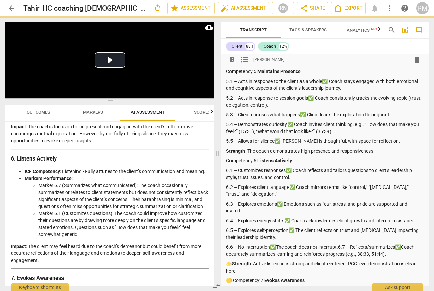
click at [277, 245] on p "6.6 – No interruption✅The coach does not interrupt.6.7 – Reflects/summarizes✅Co…" at bounding box center [324, 250] width 197 height 14
click at [340, 245] on p "6.6 – No interruption✅ The coach does not interrupt.6.7 – Reflects/summarizes✅C…" at bounding box center [324, 250] width 197 height 14
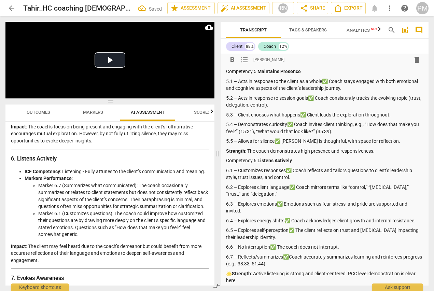
click at [290, 256] on p "6.7 – Reflects/summarizes✅Coach accurately summarizes learning and reinforces p…" at bounding box center [324, 260] width 197 height 14
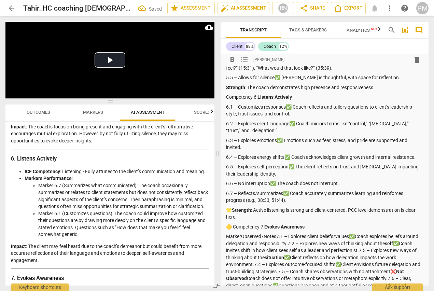
scroll to position [307, 0]
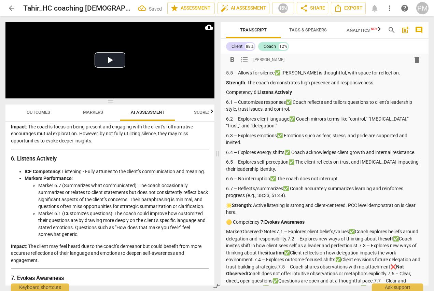
click at [228, 205] on p "🌟 Strength : Active listening is strong and client-centered. PCC level demonstr…" at bounding box center [324, 209] width 197 height 14
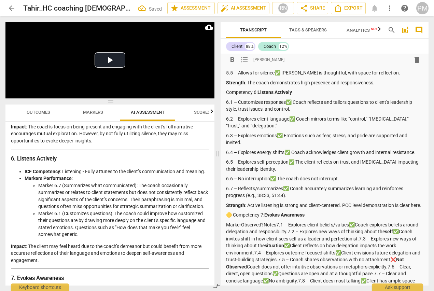
click at [251, 209] on p "Strength : Active listening is strong and client-centered. PCC level demonstrat…" at bounding box center [324, 205] width 197 height 7
click at [226, 218] on p "🟡 Competency 7: Evokes Awareness" at bounding box center [324, 214] width 197 height 7
drag, startPoint x: 226, startPoint y: 231, endPoint x: 263, endPoint y: 230, distance: 36.9
click at [263, 230] on p "MarkerObserved?Notes7.1 – Explores client beliefs/values✅Coach explores beliefs…" at bounding box center [324, 256] width 197 height 70
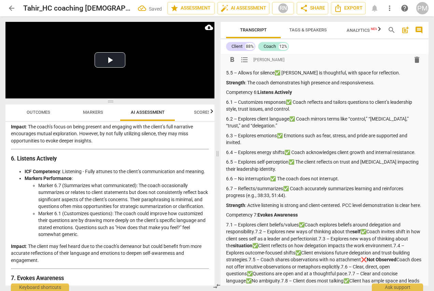
click at [307, 230] on p "7.1 – Explores client beliefs/values✅Coach explores beliefs around delegation a…" at bounding box center [324, 256] width 197 height 70
click at [255, 237] on p "7.1 – Explores client beliefs/values✅ Coach explores beliefs around delegation …" at bounding box center [324, 256] width 197 height 70
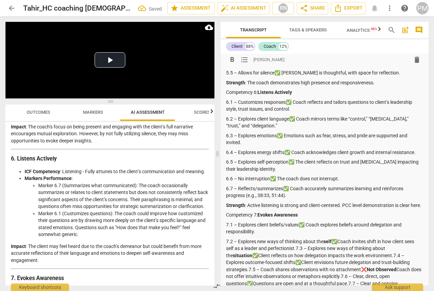
click at [339, 248] on p "7.2 – Explores new ways of thinking about the self ✅Coach invites shift in how …" at bounding box center [324, 269] width 197 height 63
click at [296, 255] on p "7.2 – Explores new ways of thinking about the self ✅ Coach invites shift in how…" at bounding box center [324, 269] width 197 height 63
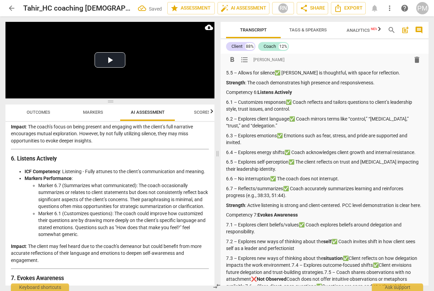
click at [351, 264] on p "7.3 – Explores new ways of thinking about the situation ✅Client reflects on how…" at bounding box center [324, 279] width 197 height 49
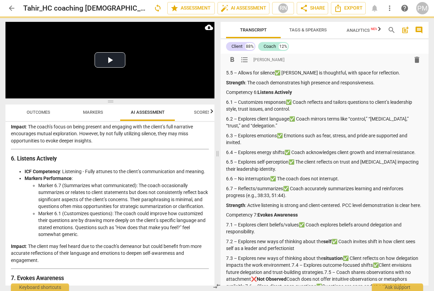
click at [315, 271] on p "7.3 – Explores new ways of thinking about the situation ✅ Client reflects on ho…" at bounding box center [324, 279] width 197 height 49
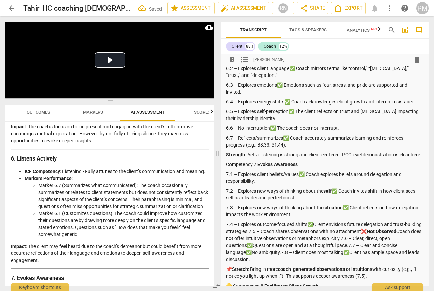
scroll to position [375, 0]
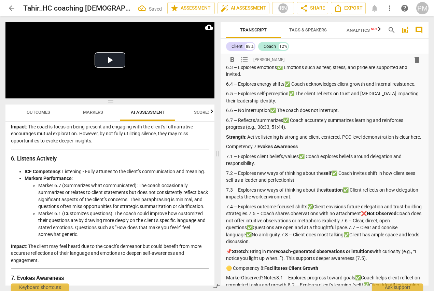
click at [315, 214] on p "7.4 – Explores outcome-focused shifts✅Client envisions future delegation and tr…" at bounding box center [324, 224] width 197 height 42
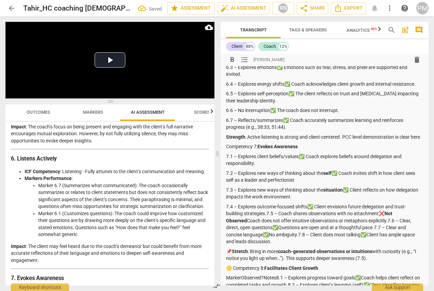
click at [266, 220] on p "7.4 – Explores outcome-focused shifts✅ Client envisions future delegation and t…" at bounding box center [324, 224] width 197 height 42
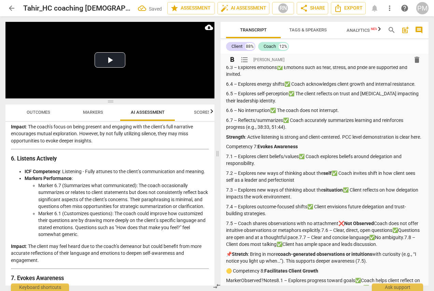
click at [375, 230] on p "7.5 – Coach shares observations with no attachment❌ Not Observed Coach does not…" at bounding box center [324, 234] width 197 height 28
click at [333, 236] on p "7.5 – Coach shares observations with no attachment❌ Not Observed Coach does not…" at bounding box center [324, 234] width 197 height 28
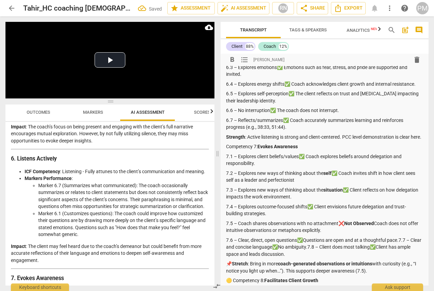
click at [305, 246] on p "7.6 – Clear, direct, open questions✅Questions are open and at a thoughtful pace…" at bounding box center [324, 246] width 197 height 21
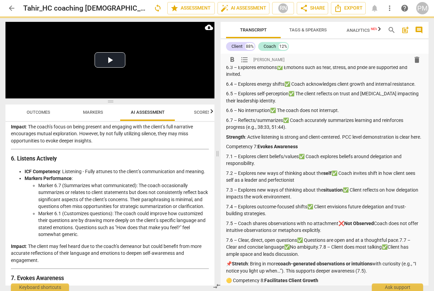
click at [320, 252] on p "7.6 – Clear, direct, open questions✅ Questions are open and at a thoughtful pac…" at bounding box center [324, 246] width 197 height 21
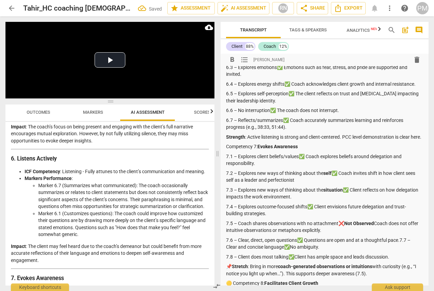
click at [291, 250] on p "7.6 – Clear, direct, open questions✅ Questions are open and at a thoughtful pac…" at bounding box center [324, 243] width 197 height 14
click at [401, 247] on p "7.6 – Clear, direct, open questions✅ Questions are open and at a thoughtful pac…" at bounding box center [324, 243] width 197 height 14
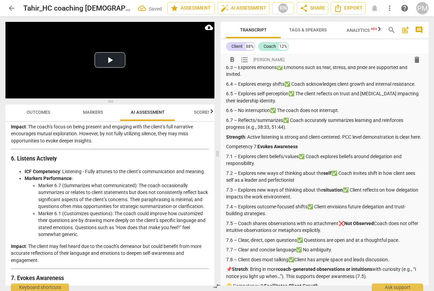
click at [296, 263] on p "7.8 – Client does most talking✅Client has ample space and leads discussion." at bounding box center [324, 259] width 197 height 7
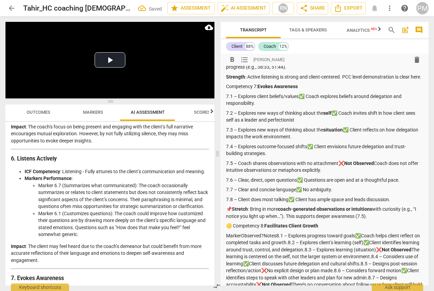
scroll to position [444, 0]
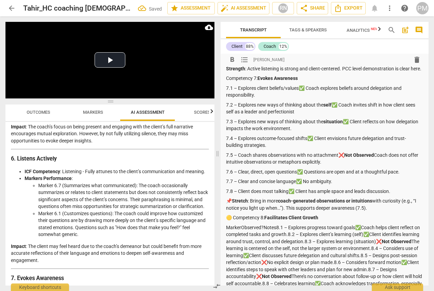
click at [226, 206] on p "📌 Stretch : Bring in more coach-generated observations or intuitions with curio…" at bounding box center [324, 204] width 197 height 14
click at [227, 221] on p "🟡 Competency 8: Facilitates Client Growth" at bounding box center [324, 217] width 197 height 7
click at [226, 234] on div "format_bold format_list_bulleted [PERSON_NAME] delete Summary: Q1: Ethics✅ Obse…" at bounding box center [324, 70] width 208 height 921
drag, startPoint x: 226, startPoint y: 233, endPoint x: 275, endPoint y: 233, distance: 48.8
click at [275, 233] on p "MarkerObserved?Notes8.1 – Explores progress toward goals✅Coach helps client ref…" at bounding box center [324, 259] width 197 height 70
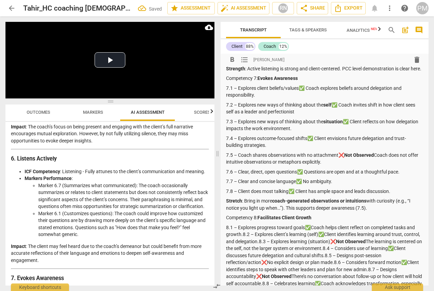
click at [312, 233] on p "8.1 – Explores progress toward goals✅Coach helps client reflect on completed ta…" at bounding box center [324, 259] width 197 height 70
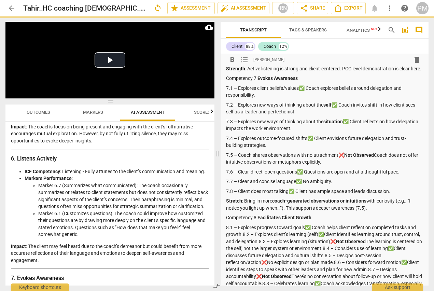
click at [241, 241] on p "8.1 – Explores progress toward goals✅ Coach helps client reflect on completed t…" at bounding box center [324, 259] width 197 height 70
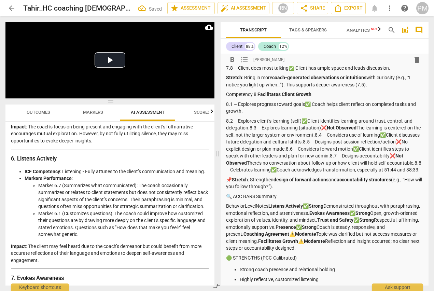
scroll to position [580, 0]
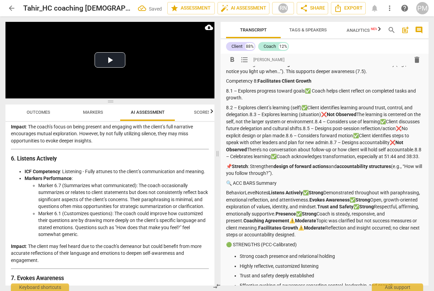
click at [309, 113] on p "8.2 – Explores client’s learning (self)✅Client identifies learning around trust…" at bounding box center [324, 132] width 197 height 56
click at [249, 120] on p "8.2 – Explores client’s learning (self)✅ Client identifies learning around trus…" at bounding box center [324, 132] width 197 height 56
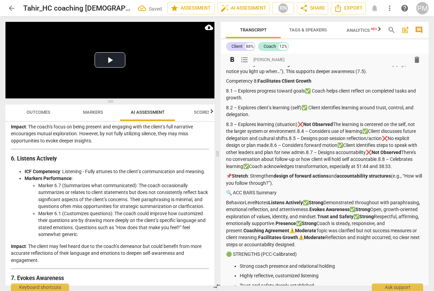
click at [335, 130] on p "8.3 – Explores learning (situation)❌ Not Observed The learning is centered on t…" at bounding box center [324, 145] width 197 height 49
click at [297, 137] on p "8.3 – Explores learning (situation)❌ Not Observed The learning is centered on t…" at bounding box center [324, 145] width 197 height 49
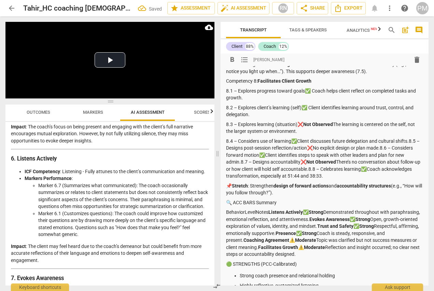
click at [299, 148] on p "8.4 – Considers use of learning✅Client discusses future delegation and cultural…" at bounding box center [324, 159] width 197 height 42
click at [412, 147] on p "8.4 – Considers use of learning✅ Client discusses future delegation and cultura…" at bounding box center [324, 159] width 197 height 42
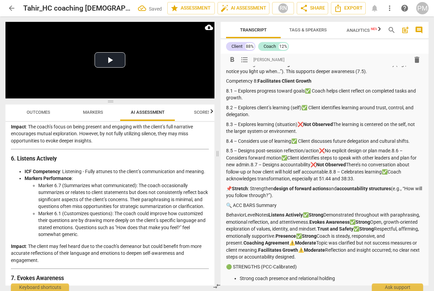
click at [326, 156] on p "8.5 – Designs post-session reflection/action❌No explicit design or plan made.8.…" at bounding box center [324, 164] width 197 height 35
click at [396, 156] on p "8.5 – Designs post-session reflection/action❌ No explicit design or plan made.8…" at bounding box center [324, 164] width 197 height 35
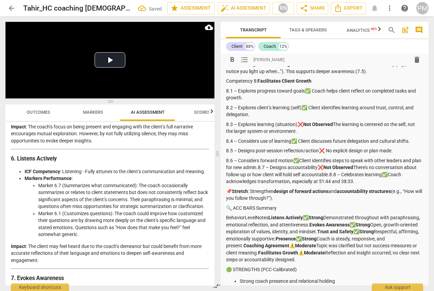
click at [300, 167] on p "8.6 – Considers forward motion✅Client identifies steps to speak with other lead…" at bounding box center [324, 171] width 197 height 28
click at [267, 173] on p "8.6 – Considers forward motion✅ Client identifies steps to speak with other lea…" at bounding box center [324, 171] width 197 height 28
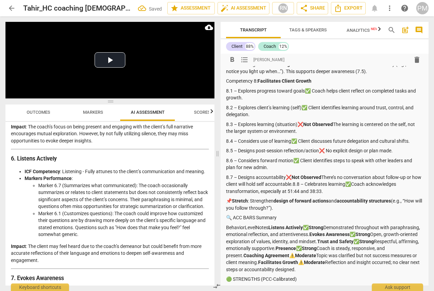
click at [323, 184] on p "8.7 – Designs accountability❌ Not Observed There’s no conversation about follow…" at bounding box center [324, 184] width 197 height 21
click at [305, 187] on p "8.7 – Designs accountability❌ Not Observed There’s no conversation about follow…" at bounding box center [324, 184] width 197 height 21
click at [304, 191] on p "8.7 – Designs accountability❌ Not Observed There’s no conversation about follow…" at bounding box center [324, 184] width 197 height 21
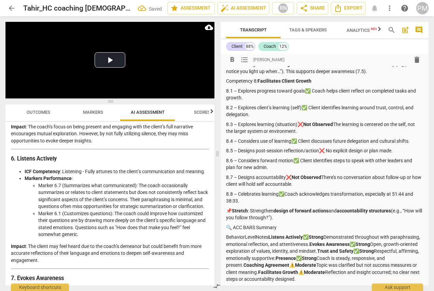
click at [287, 201] on p "8.8 – Celebrates learning✅Coach acknowledges transformation, especially at 51:4…" at bounding box center [324, 197] width 197 height 14
click at [228, 218] on p "📌 Stretch : Strengthen design of forward actions and accountability structures …" at bounding box center [324, 214] width 197 height 14
drag, startPoint x: 227, startPoint y: 233, endPoint x: 223, endPoint y: 244, distance: 11.3
click at [231, 231] on p "🔍 ACC BARS Summary" at bounding box center [324, 227] width 197 height 7
drag, startPoint x: 225, startPoint y: 243, endPoint x: 247, endPoint y: 243, distance: 21.8
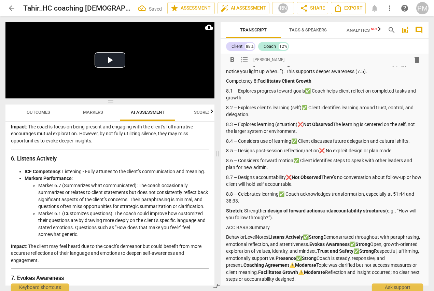
drag, startPoint x: 226, startPoint y: 243, endPoint x: 267, endPoint y: 245, distance: 41.7
click at [267, 245] on p "BehaviorLevelNotes Listens Actively ✅ Strong Demonstrated throughout with parap…" at bounding box center [324, 257] width 197 height 49
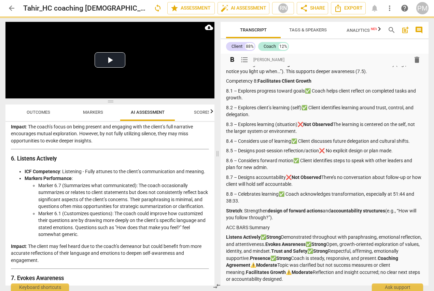
click at [260, 244] on p "Listens Actively ✅ Strong Demonstrated throughout with paraphrasing, emotional …" at bounding box center [324, 257] width 197 height 49
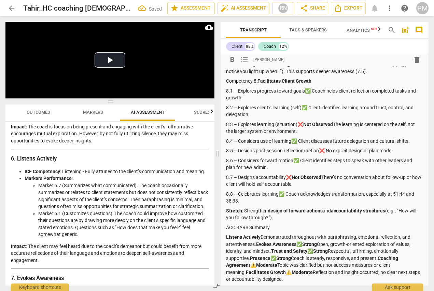
click at [256, 247] on strong "Evokes Awareness" at bounding box center [276, 243] width 40 height 5
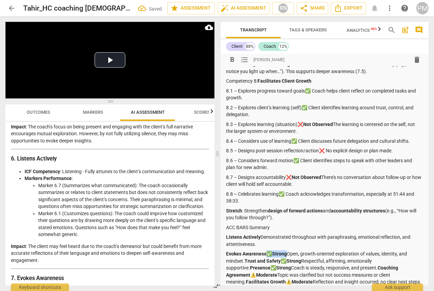
drag, startPoint x: 266, startPoint y: 260, endPoint x: 288, endPoint y: 260, distance: 22.2
click at [288, 260] on p "Evokes Awareness ✅ Strong Open, growth-oriented exploration of values, identity…" at bounding box center [324, 271] width 197 height 42
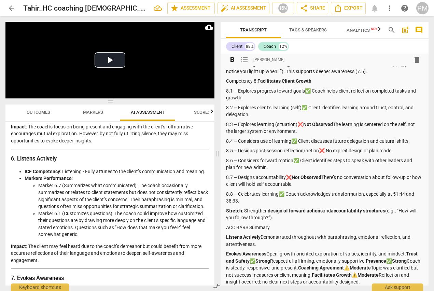
click at [408, 260] on strong "Trust and Safety" at bounding box center [322, 257] width 192 height 13
click at [407, 261] on strong "Trust and Safety" at bounding box center [322, 257] width 192 height 13
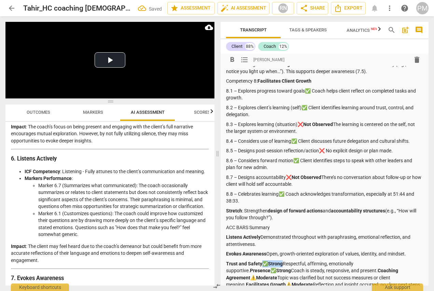
drag, startPoint x: 262, startPoint y: 267, endPoint x: 283, endPoint y: 268, distance: 20.1
click at [283, 268] on p "Trust and Safety ✅ Strong Respectful, affirming, emotionally supportive. Presen…" at bounding box center [324, 277] width 197 height 35
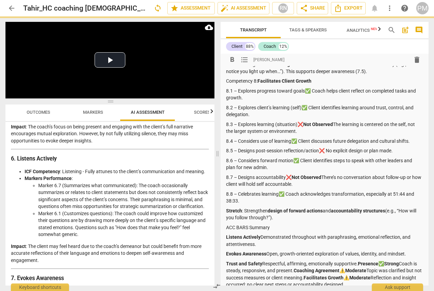
click at [358, 266] on strong "Presence" at bounding box center [368, 263] width 20 height 5
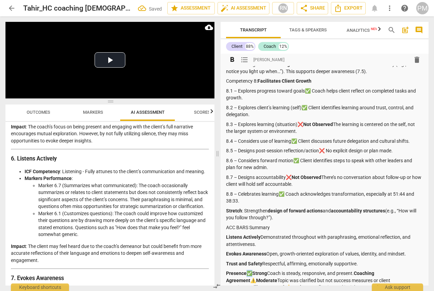
scroll to position [587, 0]
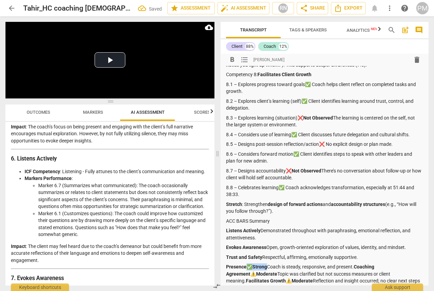
drag, startPoint x: 248, startPoint y: 280, endPoint x: 264, endPoint y: 271, distance: 18.2
click at [267, 271] on p "Presence ✅ Strong Coach is steady, responsive, and present. Coaching Agreement …" at bounding box center [324, 277] width 197 height 28
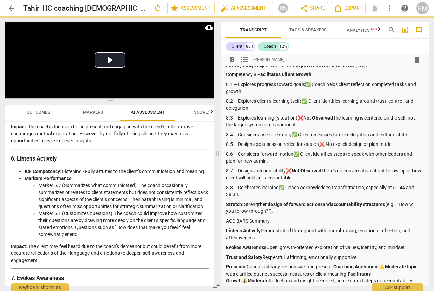
click at [335, 269] on strong "Coaching Agreement" at bounding box center [356, 266] width 46 height 5
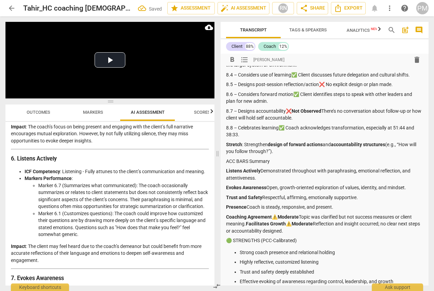
scroll to position [657, 0]
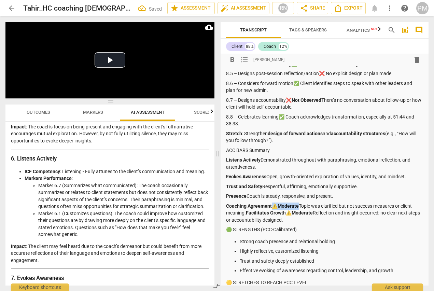
drag, startPoint x: 272, startPoint y: 212, endPoint x: 299, endPoint y: 211, distance: 27.0
click at [299, 211] on p "Coaching Agreement ⚠️ Moderate Topic was clarified but not success measures or …" at bounding box center [324, 212] width 197 height 21
click at [246, 215] on strong "Facilitates Growth" at bounding box center [266, 212] width 40 height 5
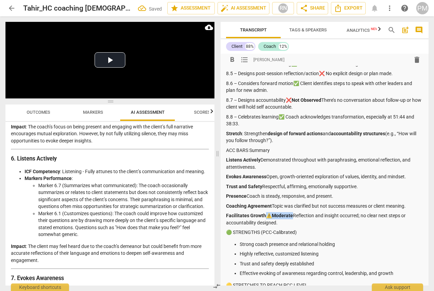
drag, startPoint x: 269, startPoint y: 222, endPoint x: 293, endPoint y: 222, distance: 23.9
click at [293, 222] on p "Facilitates Growth ⚠️ Moderate Reflection and insight occurred; no clear next s…" at bounding box center [324, 219] width 197 height 14
drag, startPoint x: 226, startPoint y: 239, endPoint x: 300, endPoint y: 245, distance: 74.0
click at [237, 236] on p "🟢 STRENGTHS (PCC-Calibrated)" at bounding box center [324, 232] width 197 height 7
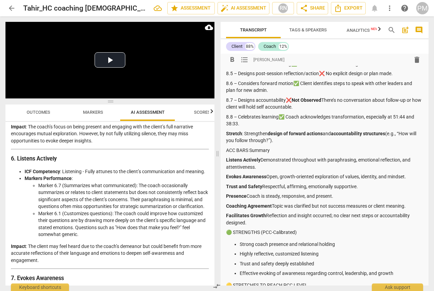
click at [227, 236] on p "🟢 STRENGTHS (PCC-Calibrated)" at bounding box center [324, 232] width 197 height 7
drag, startPoint x: 253, startPoint y: 238, endPoint x: 293, endPoint y: 240, distance: 40.6
click at [293, 236] on p "STRENGTHS (PCC-Calibrated)" at bounding box center [324, 232] width 197 height 7
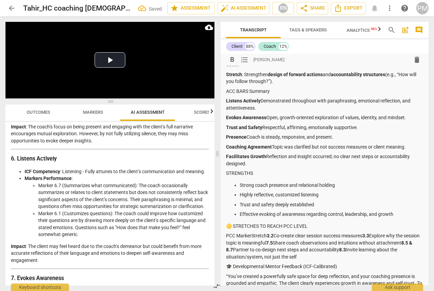
scroll to position [725, 0]
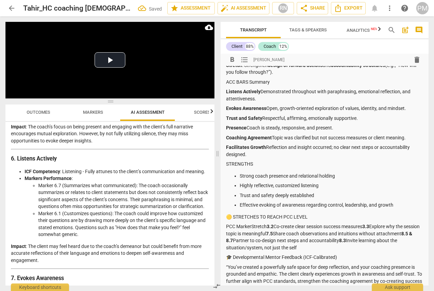
click at [255, 220] on p "STRETCHES TO REACH PCC LEVEL" at bounding box center [324, 216] width 197 height 7
drag, startPoint x: 253, startPoint y: 223, endPoint x: 306, endPoint y: 224, distance: 53.2
click at [306, 220] on p "STRETCHES TO REACH PCC LEVEL" at bounding box center [324, 216] width 197 height 7
drag, startPoint x: 226, startPoint y: 233, endPoint x: 265, endPoint y: 231, distance: 39.7
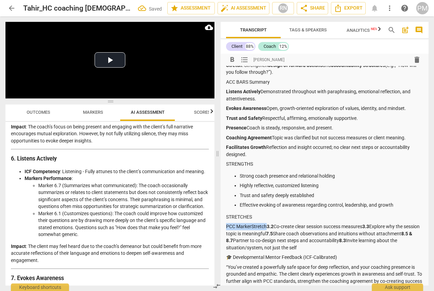
click at [265, 231] on p "PCC MarkerStretch 3.2 Co-create clear session success measures 3.3 Explore why …" at bounding box center [324, 237] width 197 height 28
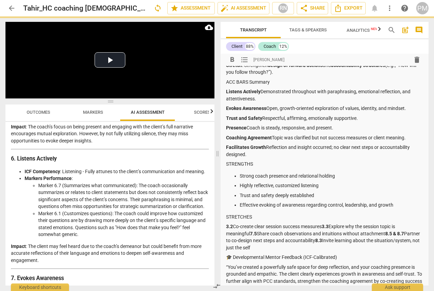
click at [233, 233] on p "3.2 Co-create clear session success measures 3.3 Explore why the session topic …" at bounding box center [324, 237] width 197 height 28
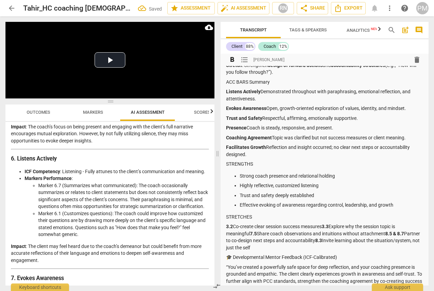
click at [324, 229] on strong "3.3" at bounding box center [324, 225] width 7 height 5
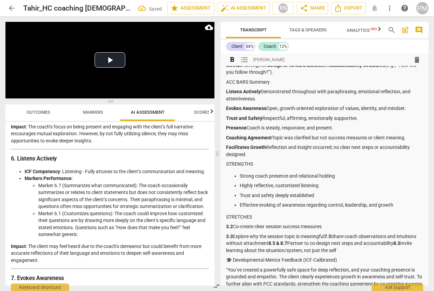
click at [233, 241] on p "3.3 Explore why the session topic is meaningful 7.5 Share coach observations an…" at bounding box center [324, 243] width 197 height 21
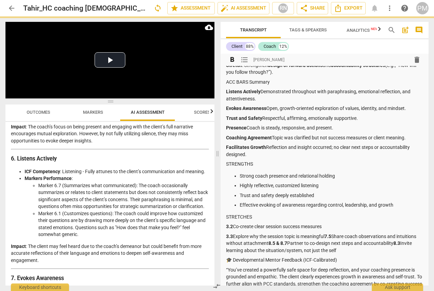
click at [327, 239] on strong "7.5" at bounding box center [327, 235] width 7 height 5
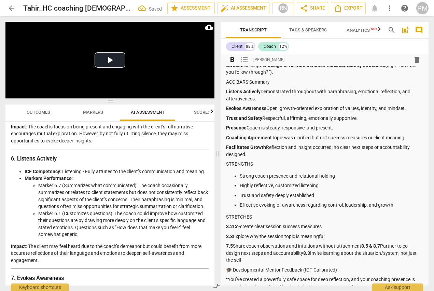
click at [232, 248] on strong "7.5" at bounding box center [229, 245] width 7 height 5
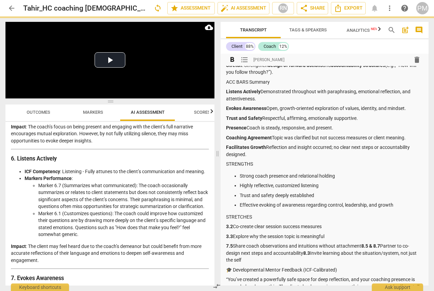
click at [362, 248] on strong "8.5 & 8.7" at bounding box center [370, 245] width 19 height 5
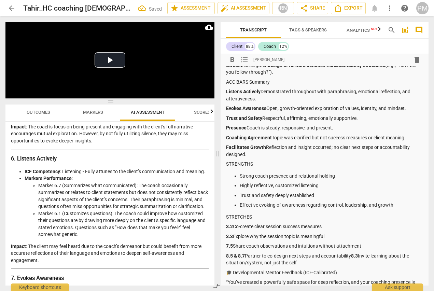
click at [245, 261] on p "8.5 & 8.7 Partner to co-design next steps and accountability 8.3 Invite learnin…" at bounding box center [324, 259] width 197 height 14
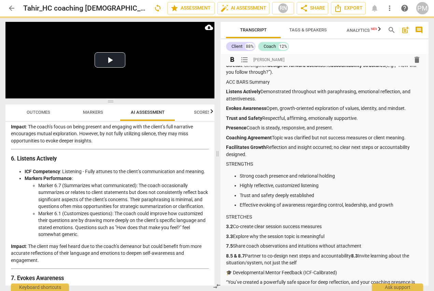
drag, startPoint x: 353, startPoint y: 260, endPoint x: 353, endPoint y: 264, distance: 3.8
click at [353, 258] on strong "8.3" at bounding box center [354, 255] width 7 height 5
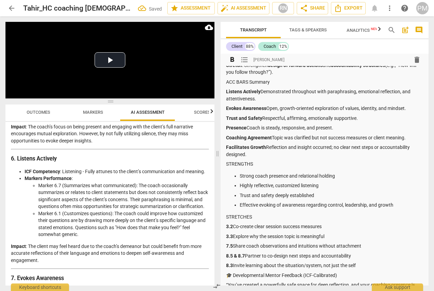
click at [232, 268] on strong "8.3" at bounding box center [229, 264] width 7 height 5
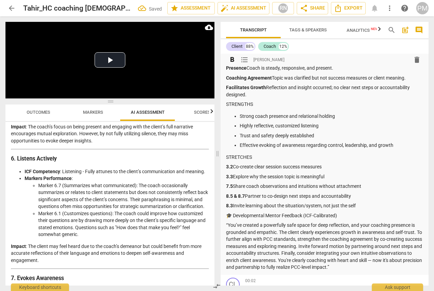
scroll to position [794, 0]
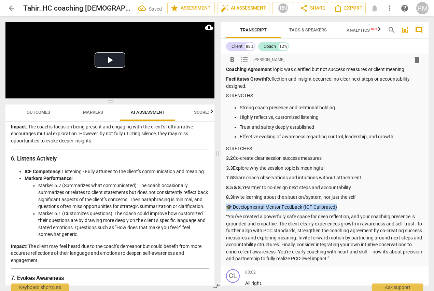
drag, startPoint x: 226, startPoint y: 215, endPoint x: 341, endPoint y: 215, distance: 114.6
click at [342, 211] on p "🎓 Developmental Mentor Feedback (ICF-Calibrated)" at bounding box center [324, 206] width 197 height 7
drag, startPoint x: 239, startPoint y: 221, endPoint x: 224, endPoint y: 220, distance: 15.1
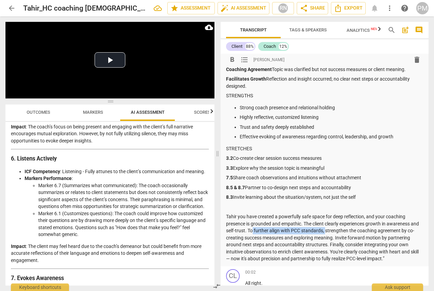
drag, startPoint x: 264, startPoint y: 237, endPoint x: 334, endPoint y: 237, distance: 69.9
click at [334, 237] on p "Tahir you have created a powerfully safe space for deep reflection, and your co…" at bounding box center [324, 237] width 197 height 49
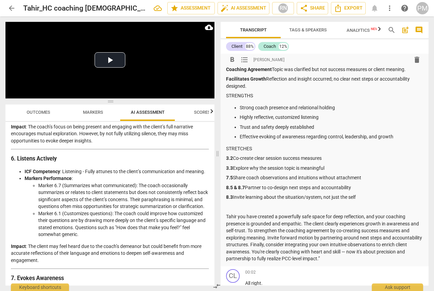
click at [280, 252] on p "Tahir you have created a powerfully safe space for deep reflection, and your co…" at bounding box center [324, 237] width 197 height 49
drag, startPoint x: 281, startPoint y: 265, endPoint x: 316, endPoint y: 264, distance: 34.8
click at [316, 262] on p "Tahir you have created a powerfully safe space for deep reflection, and your co…" at bounding box center [324, 237] width 197 height 49
click at [315, 262] on p "Tahir you have created a powerfully safe space for deep reflection, and your co…" at bounding box center [324, 237] width 197 height 49
drag, startPoint x: 312, startPoint y: 265, endPoint x: 331, endPoint y: 263, distance: 19.6
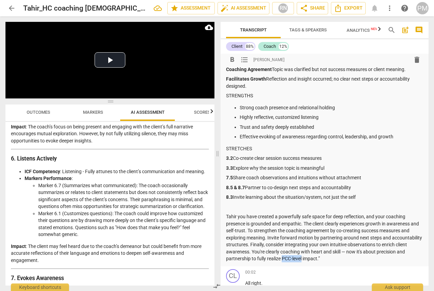
click at [331, 262] on p "Tahir you have created a powerfully safe space for deep reflection, and your co…" at bounding box center [324, 237] width 197 height 49
click at [284, 89] on p "Facilitates Growth Reflection and insight occurred; no clear next steps or acco…" at bounding box center [324, 82] width 197 height 14
click at [139, 144] on p "Impact : The coach’s focus on being present and engaging with the client’s full…" at bounding box center [110, 133] width 198 height 21
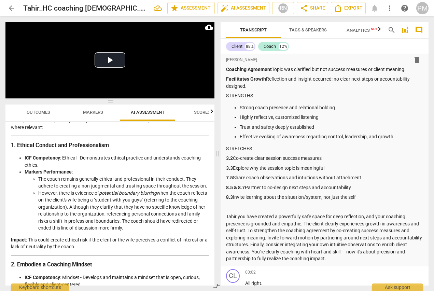
scroll to position [0, 0]
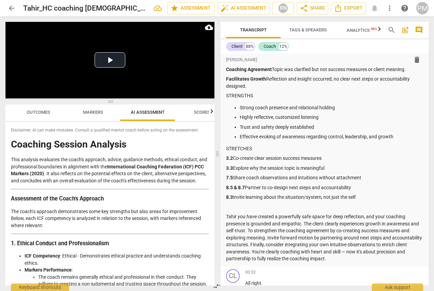
click at [31, 112] on span "Outcomes" at bounding box center [39, 112] width 24 height 5
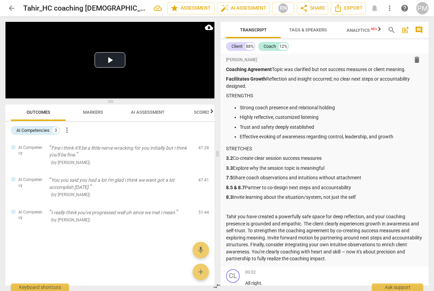
click at [147, 112] on span "AI Assessment" at bounding box center [148, 112] width 34 height 5
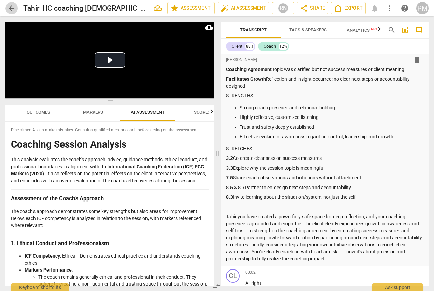
click at [9, 7] on span "arrow_back" at bounding box center [12, 8] width 8 height 8
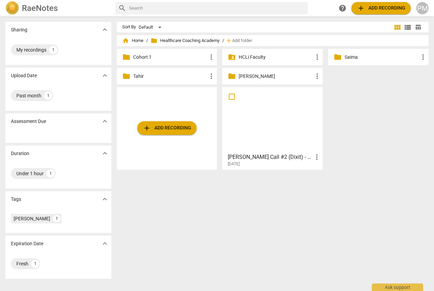
click at [169, 129] on span "add Add recording" at bounding box center [167, 128] width 48 height 8
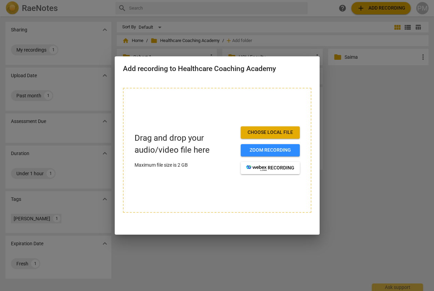
click at [385, 109] on div at bounding box center [217, 145] width 434 height 291
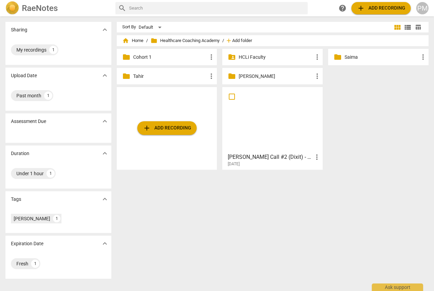
click at [235, 40] on span "Add folder" at bounding box center [242, 40] width 20 height 5
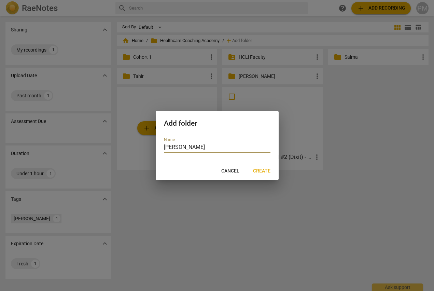
type input "[PERSON_NAME]"
click at [265, 174] on span "Create" at bounding box center [261, 171] width 17 height 7
